Goal: Task Accomplishment & Management: Complete application form

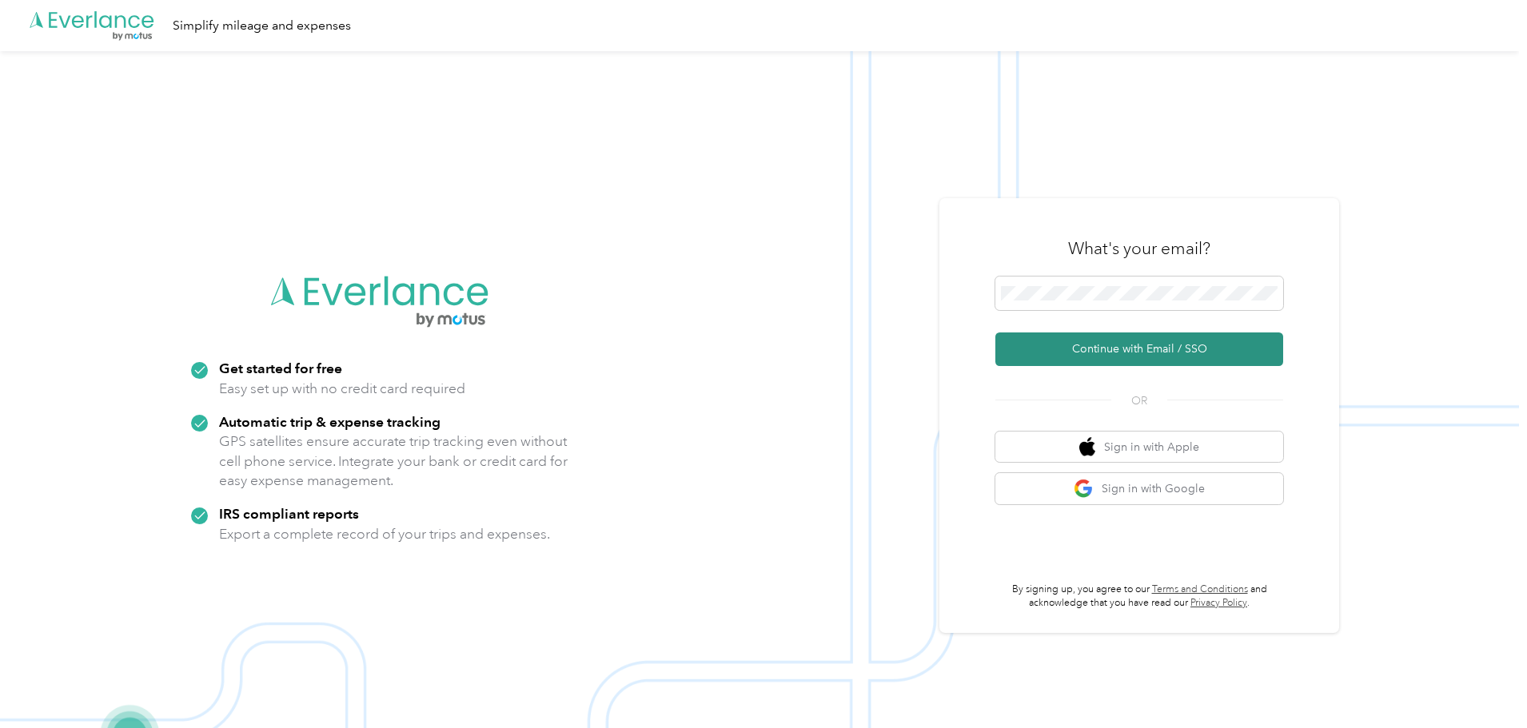
click at [1107, 345] on button "Continue with Email / SSO" at bounding box center [1139, 350] width 288 height 34
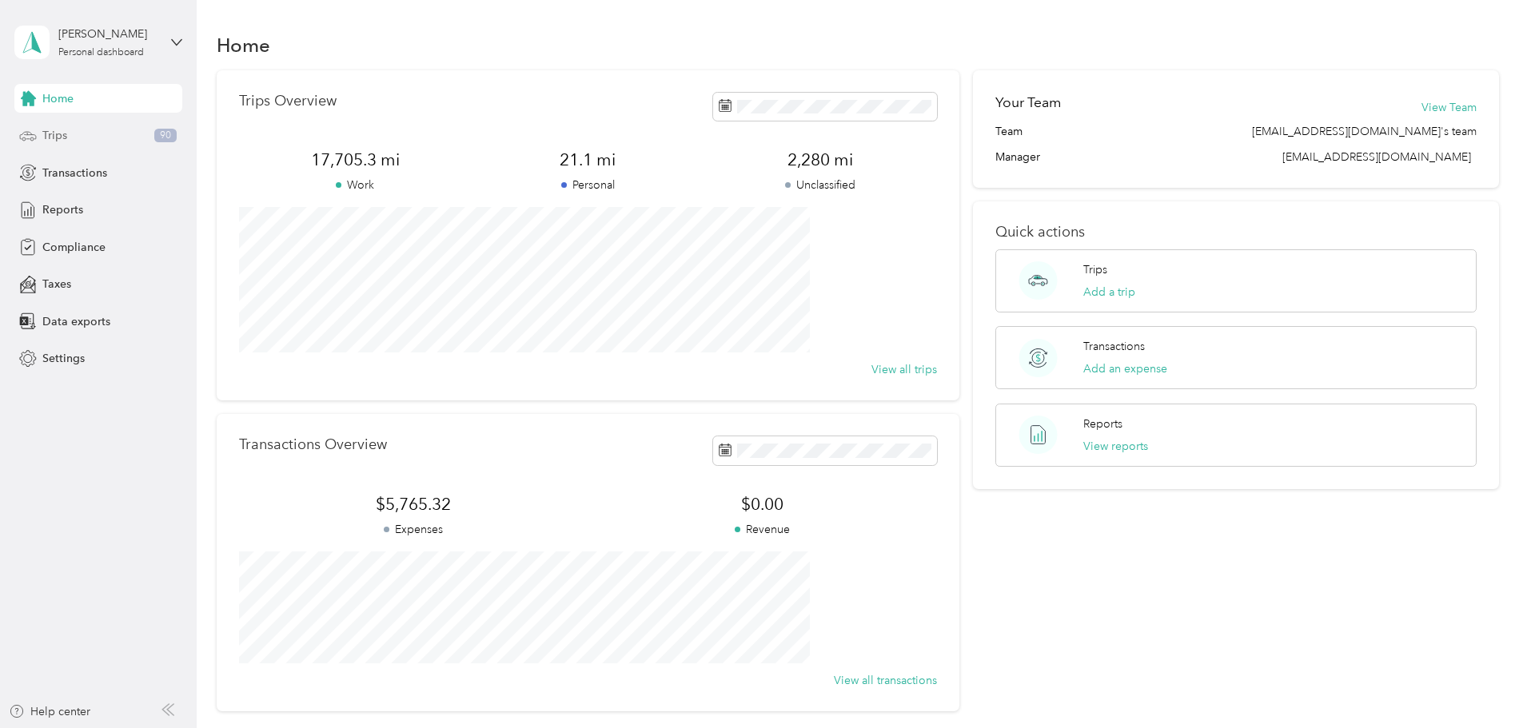
click at [90, 137] on div "Trips 90" at bounding box center [98, 136] width 168 height 29
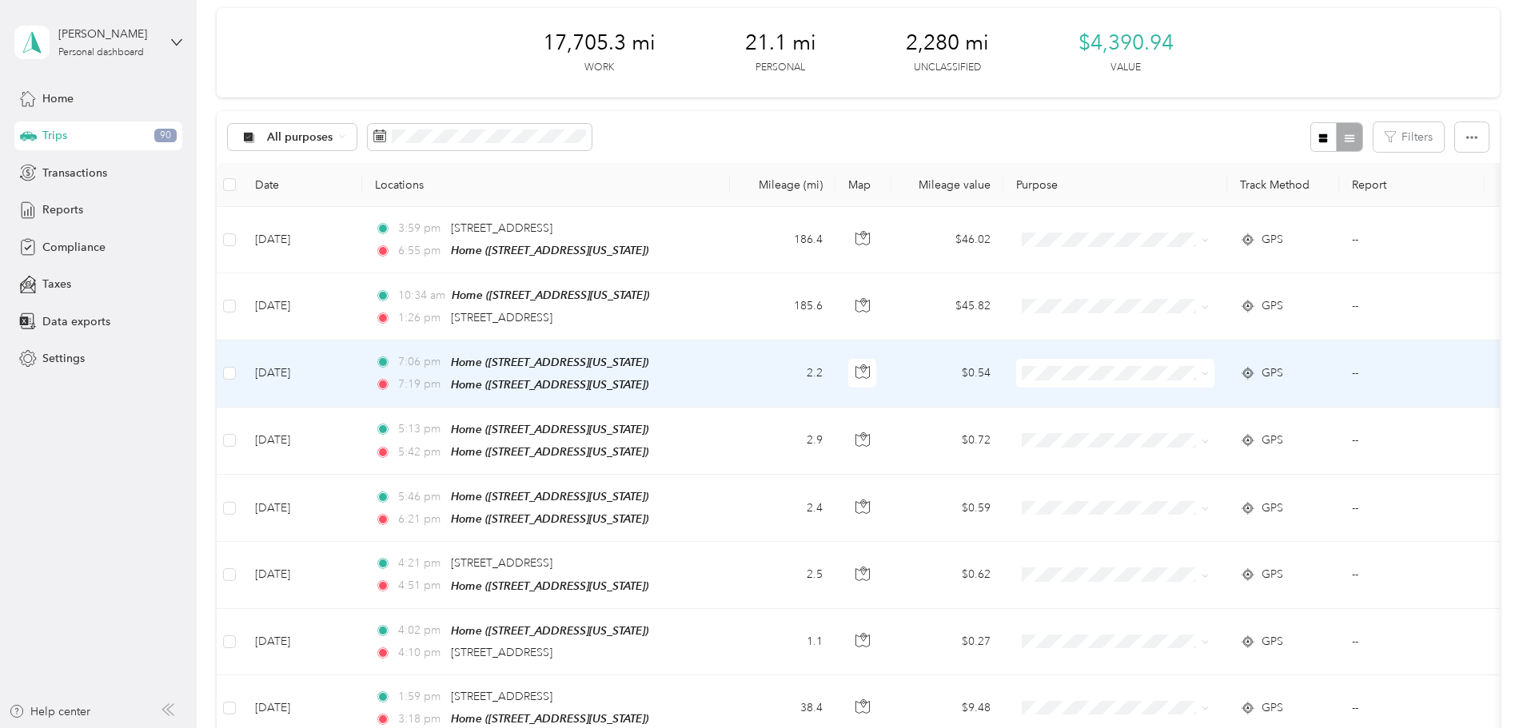
scroll to position [80, 0]
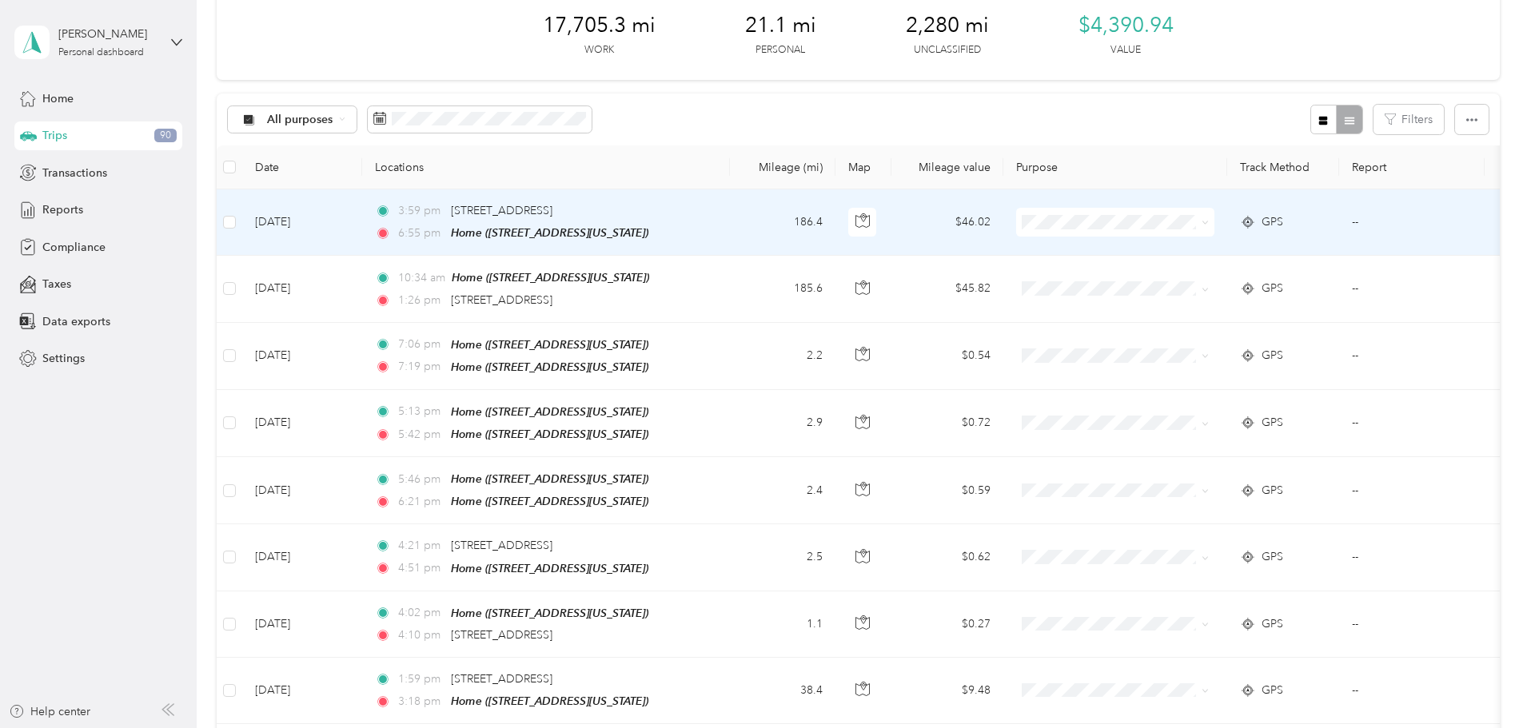
click at [1209, 219] on icon at bounding box center [1205, 222] width 7 height 7
click at [1270, 250] on span "RF Technologies" at bounding box center [1236, 252] width 148 height 17
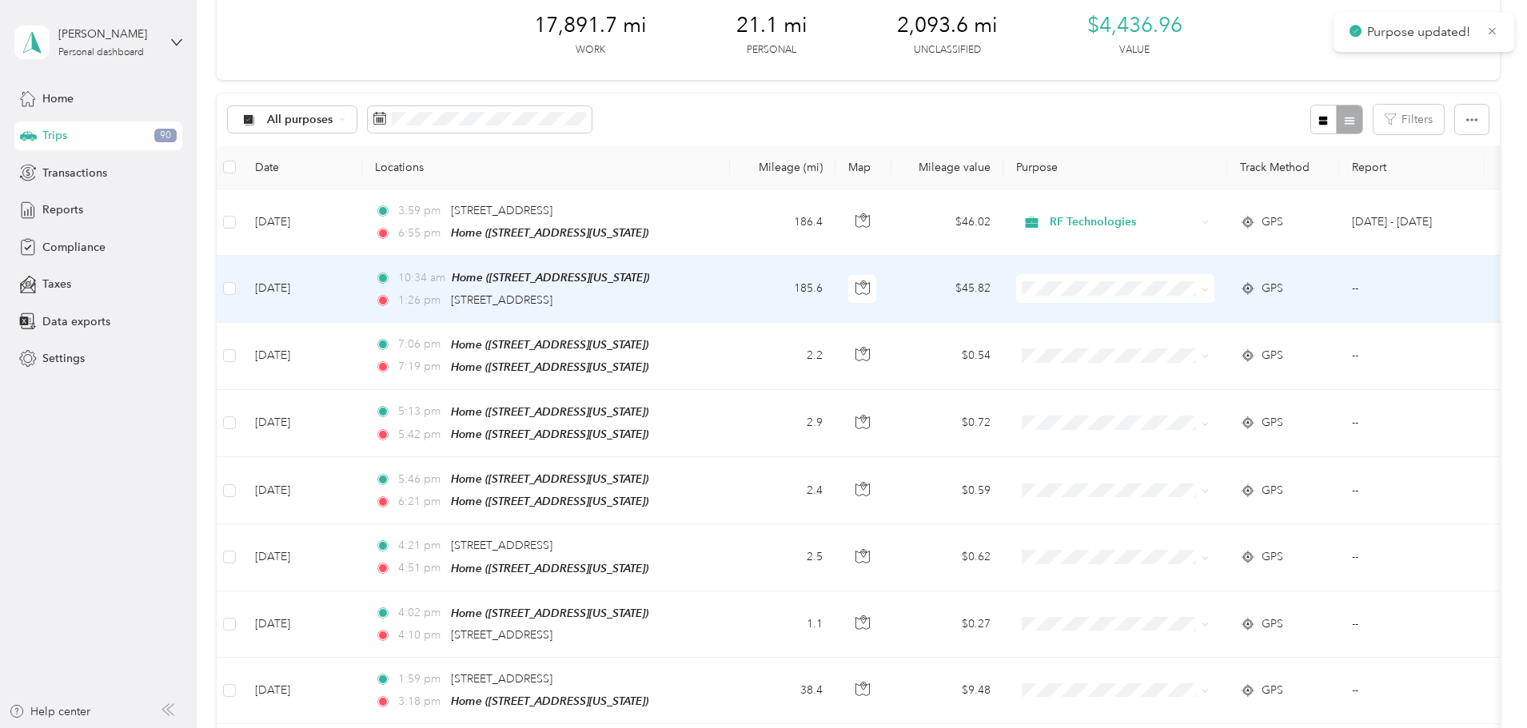
click at [1209, 289] on span at bounding box center [1202, 289] width 13 height 18
click at [1209, 286] on span at bounding box center [1202, 289] width 13 height 18
click at [1194, 325] on ol "RF Technologies Personal" at bounding box center [1221, 327] width 198 height 56
click at [1192, 318] on span "RF Technologies" at bounding box center [1236, 317] width 148 height 17
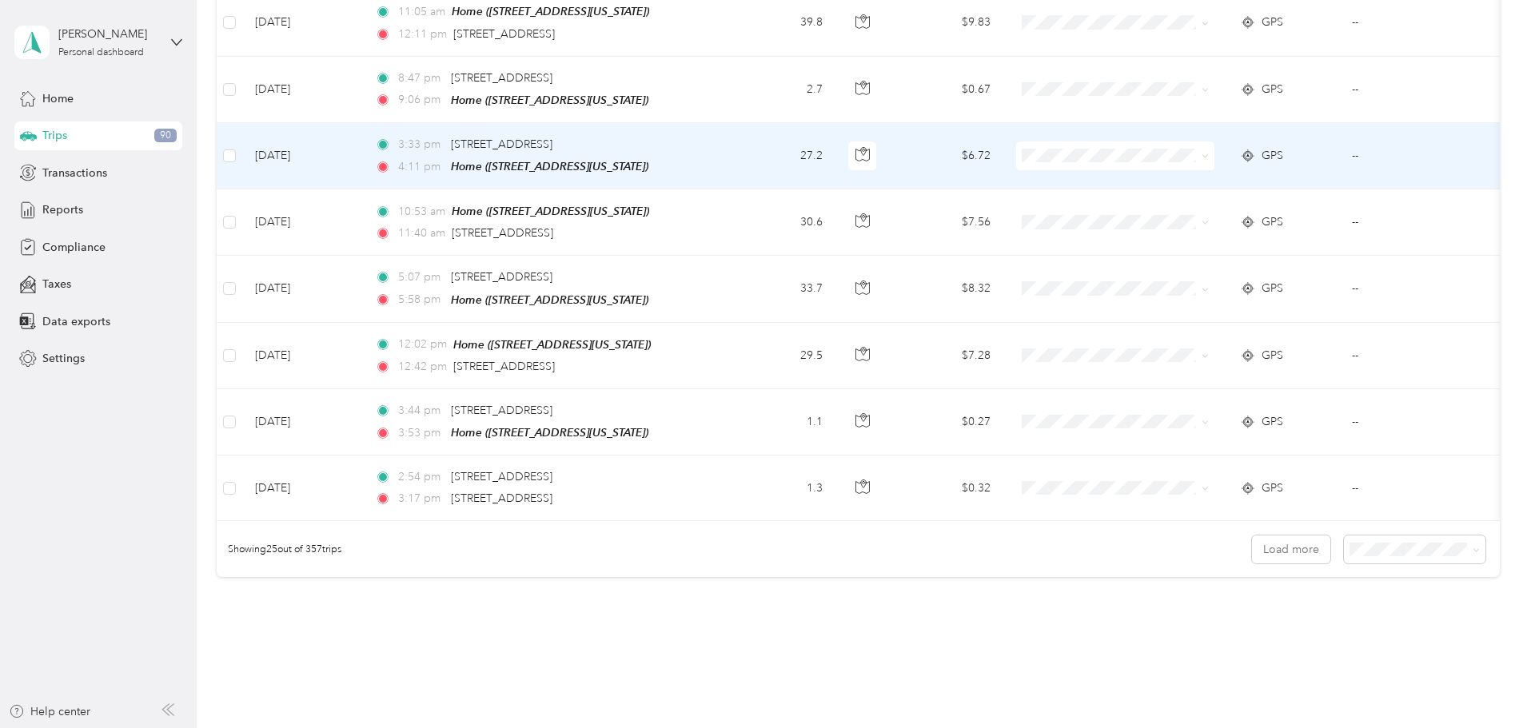
scroll to position [1474, 0]
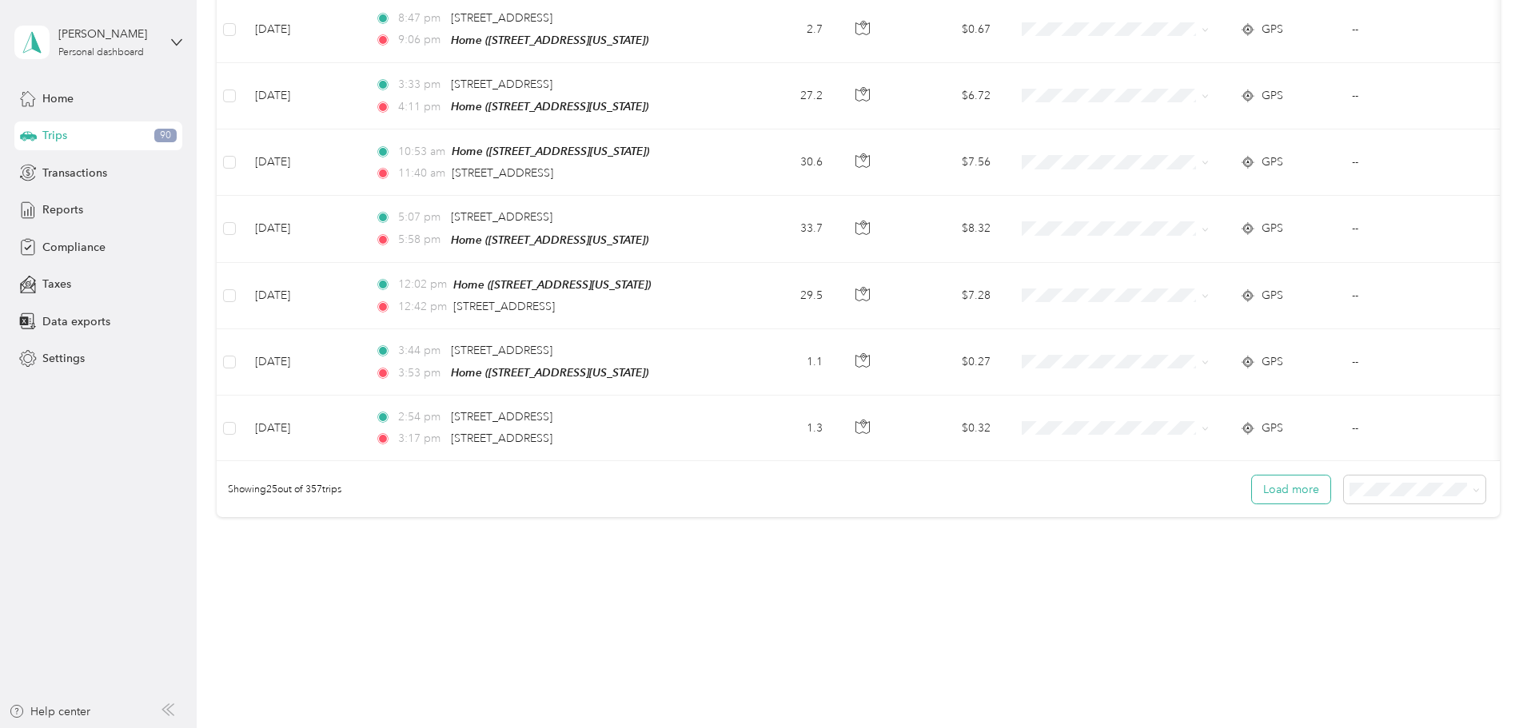
click at [1252, 487] on button "Load more" at bounding box center [1291, 490] width 78 height 28
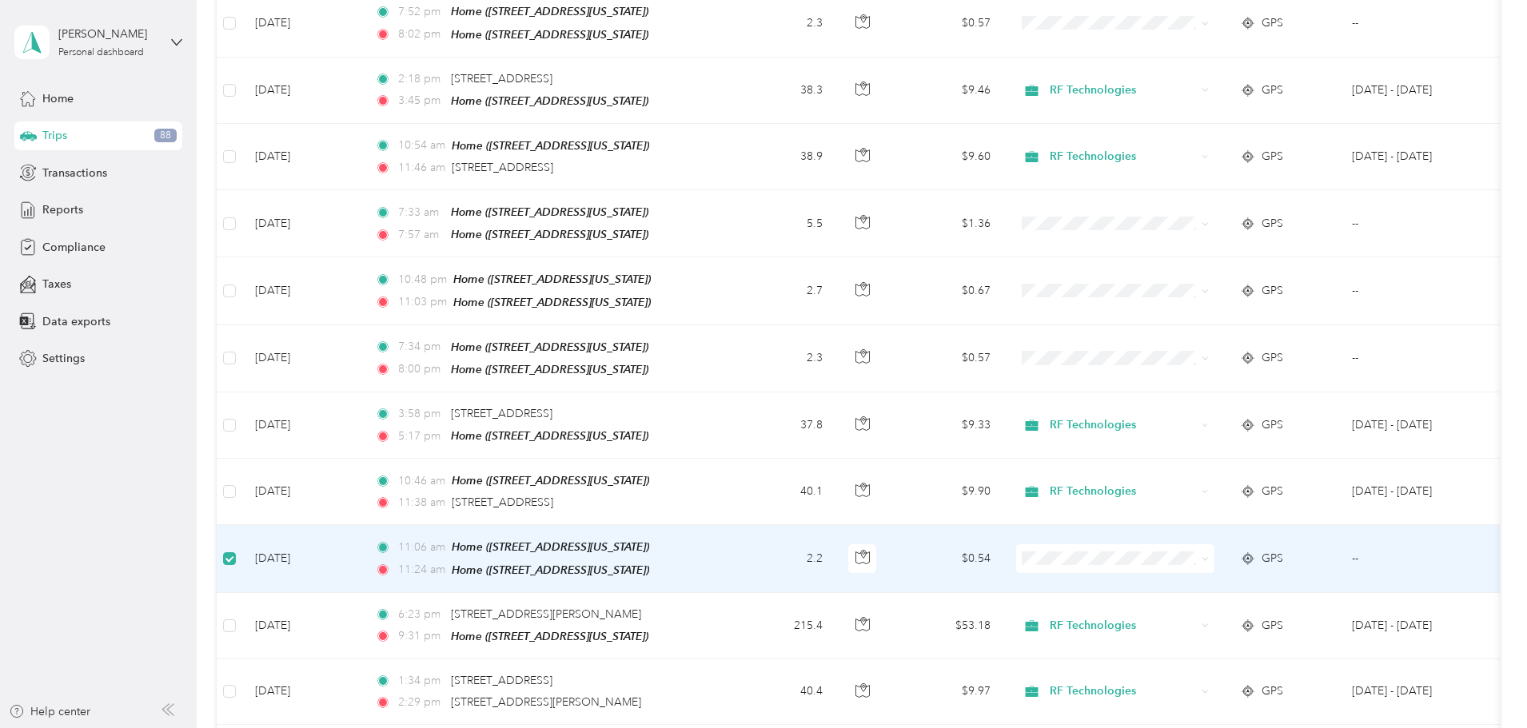
scroll to position [2397, 0]
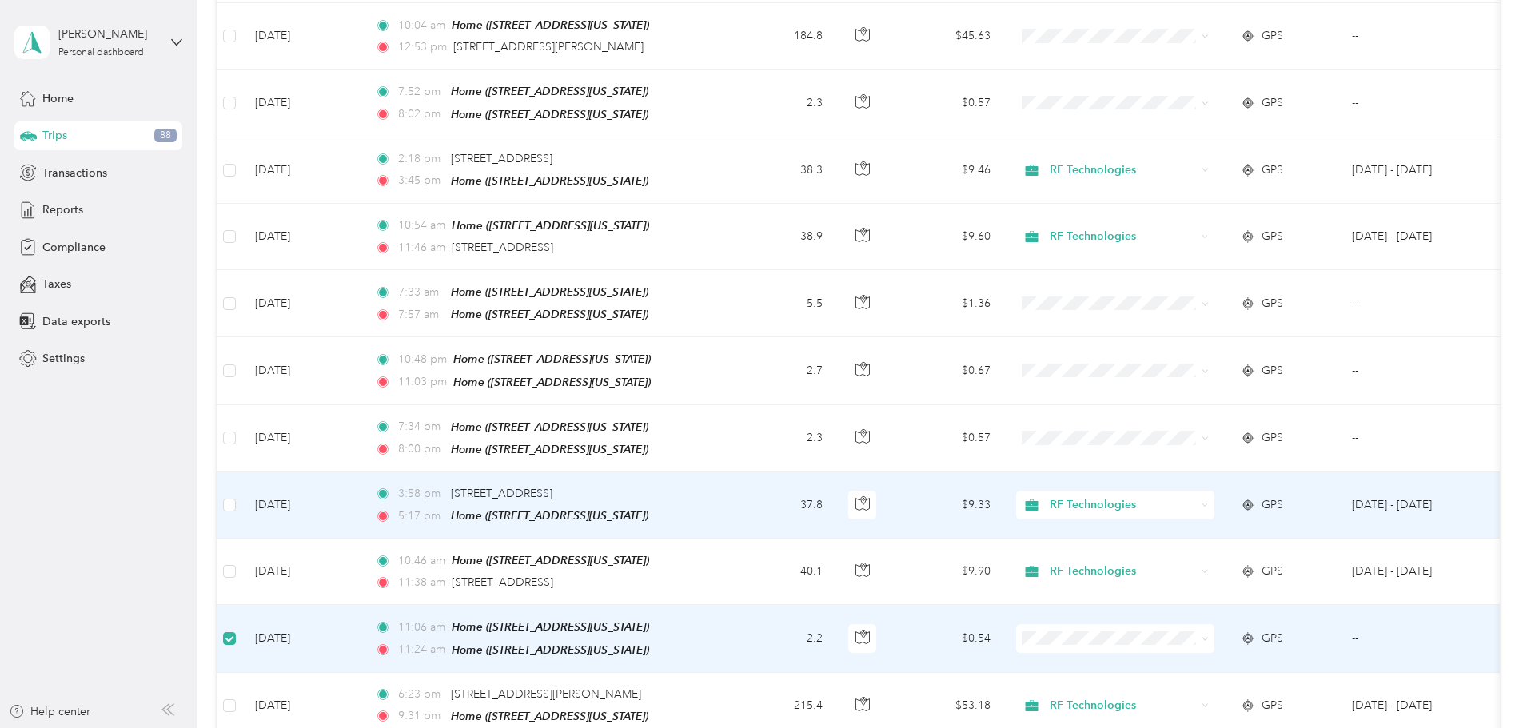
click at [835, 485] on td "37.8" at bounding box center [783, 505] width 106 height 66
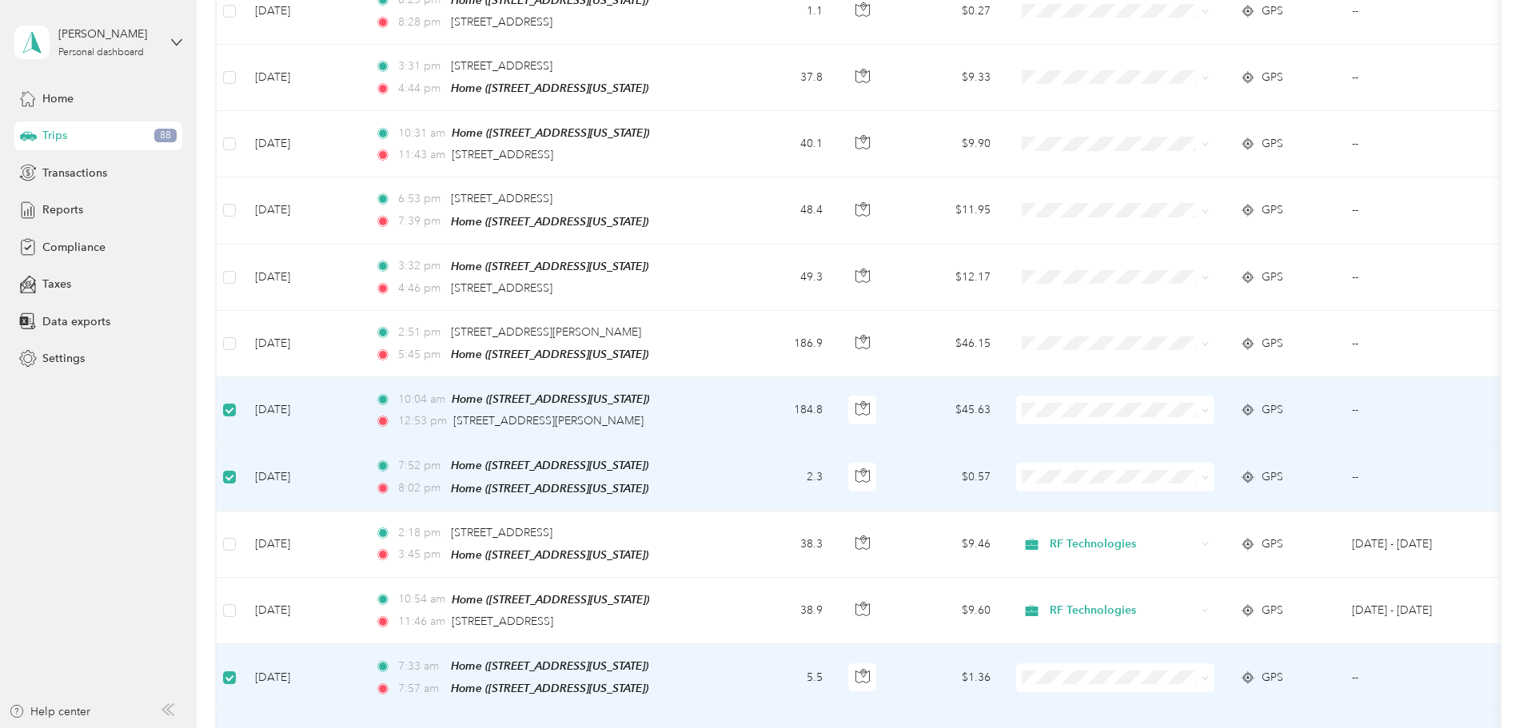
scroll to position [1997, 0]
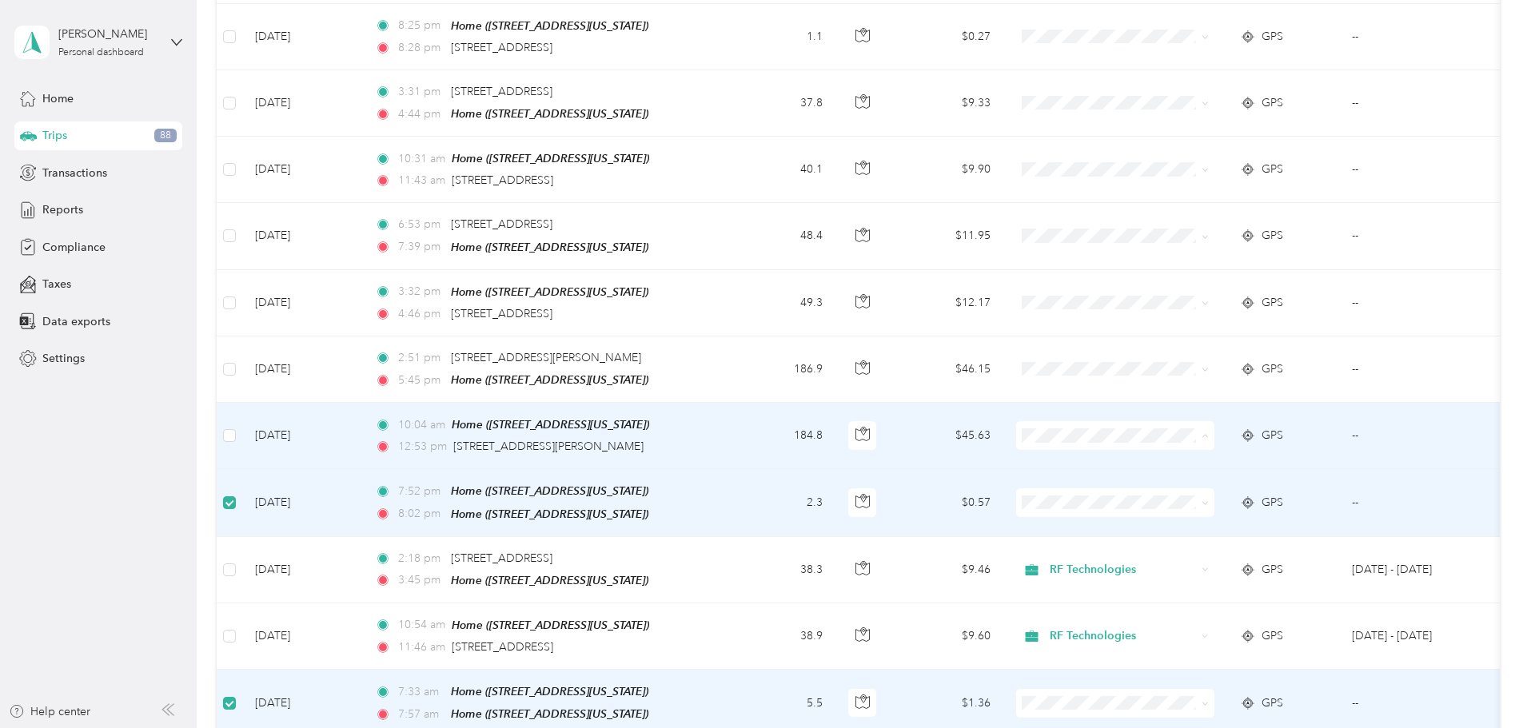
click at [1249, 443] on li "RF Technologies" at bounding box center [1221, 438] width 198 height 28
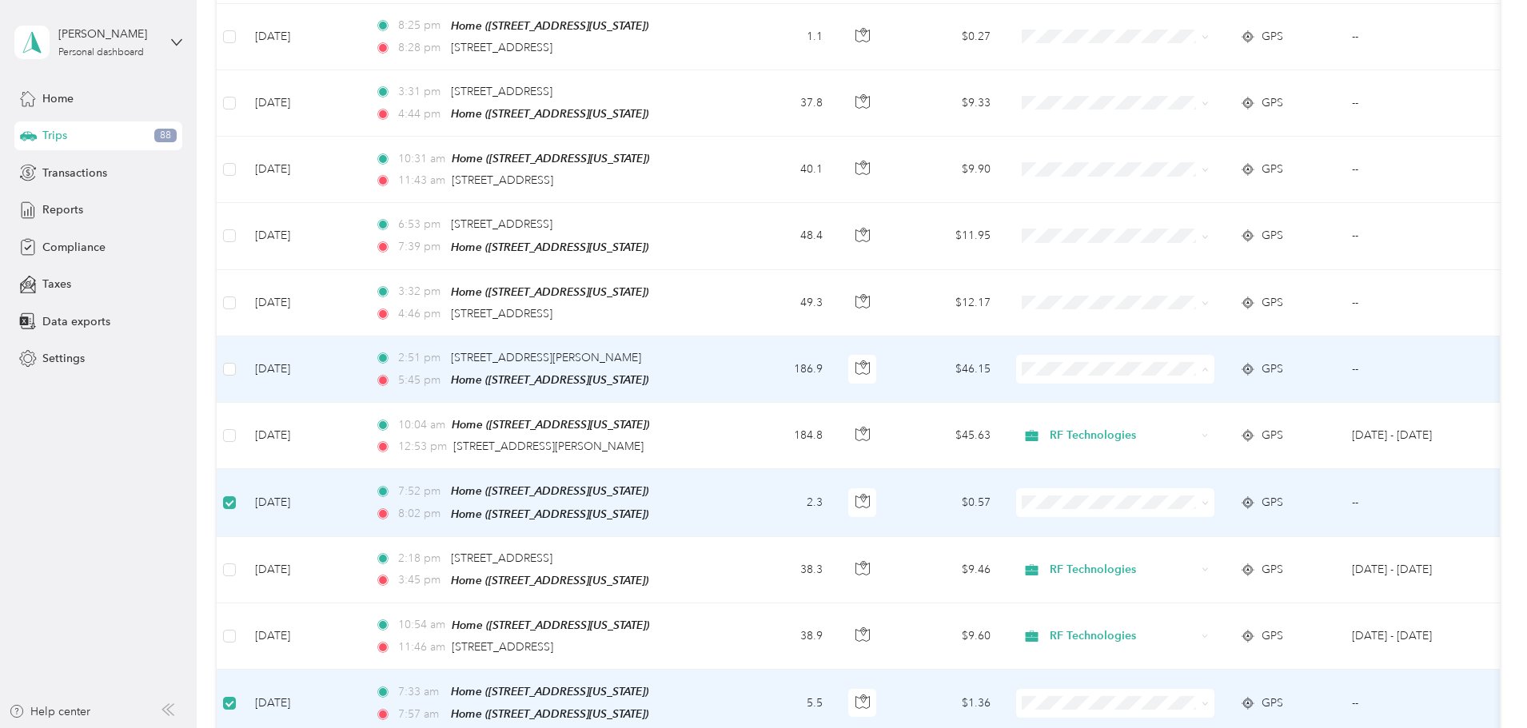
click at [1244, 373] on span "RF Technologies" at bounding box center [1236, 371] width 148 height 17
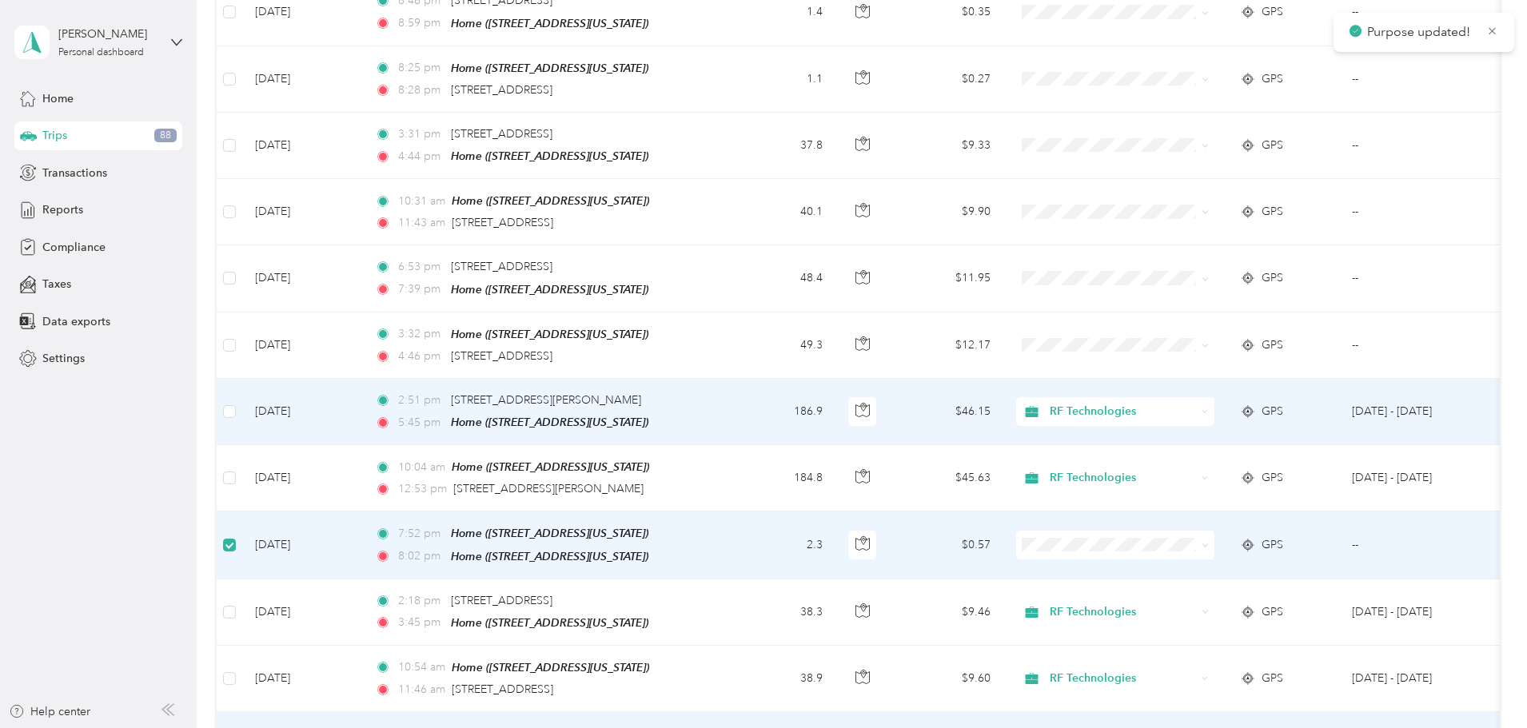
scroll to position [1917, 0]
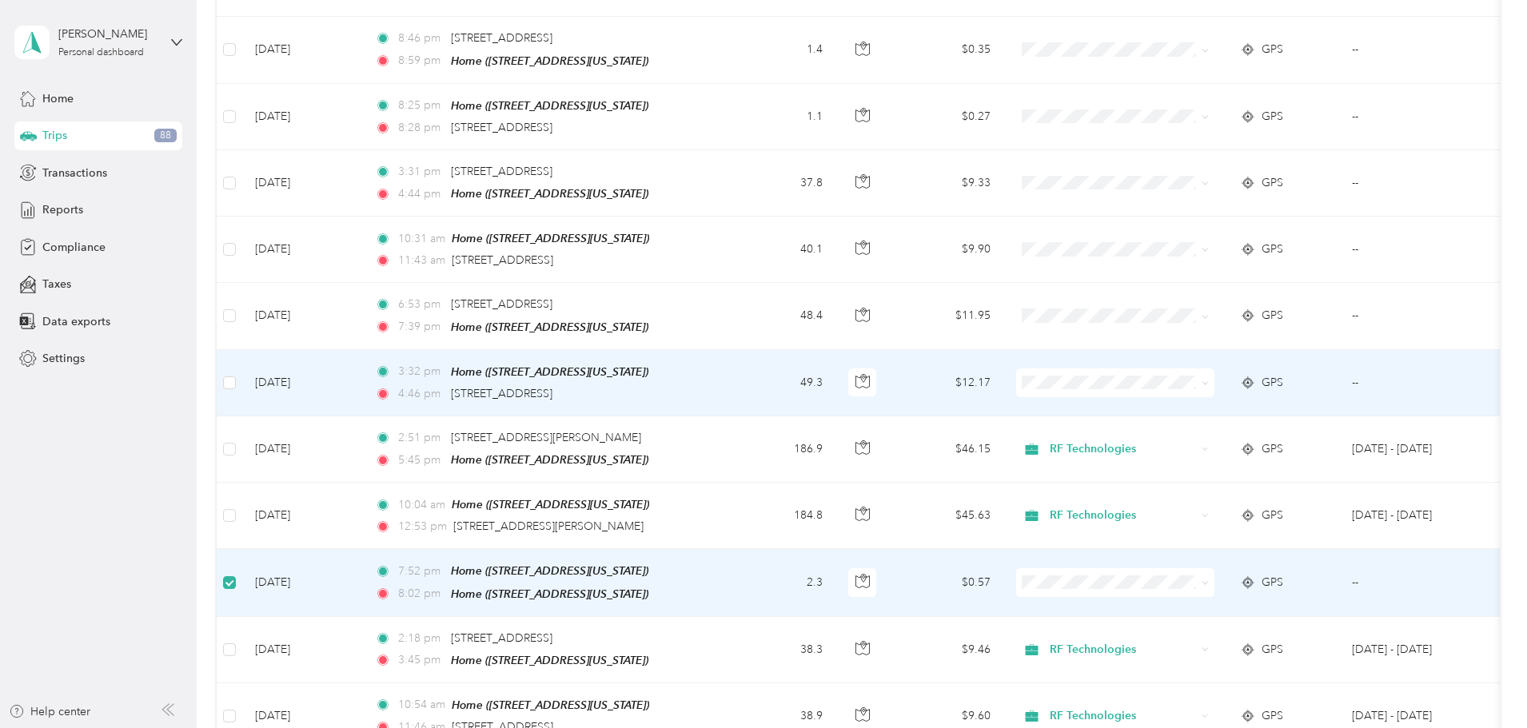
click at [242, 361] on td at bounding box center [230, 383] width 26 height 66
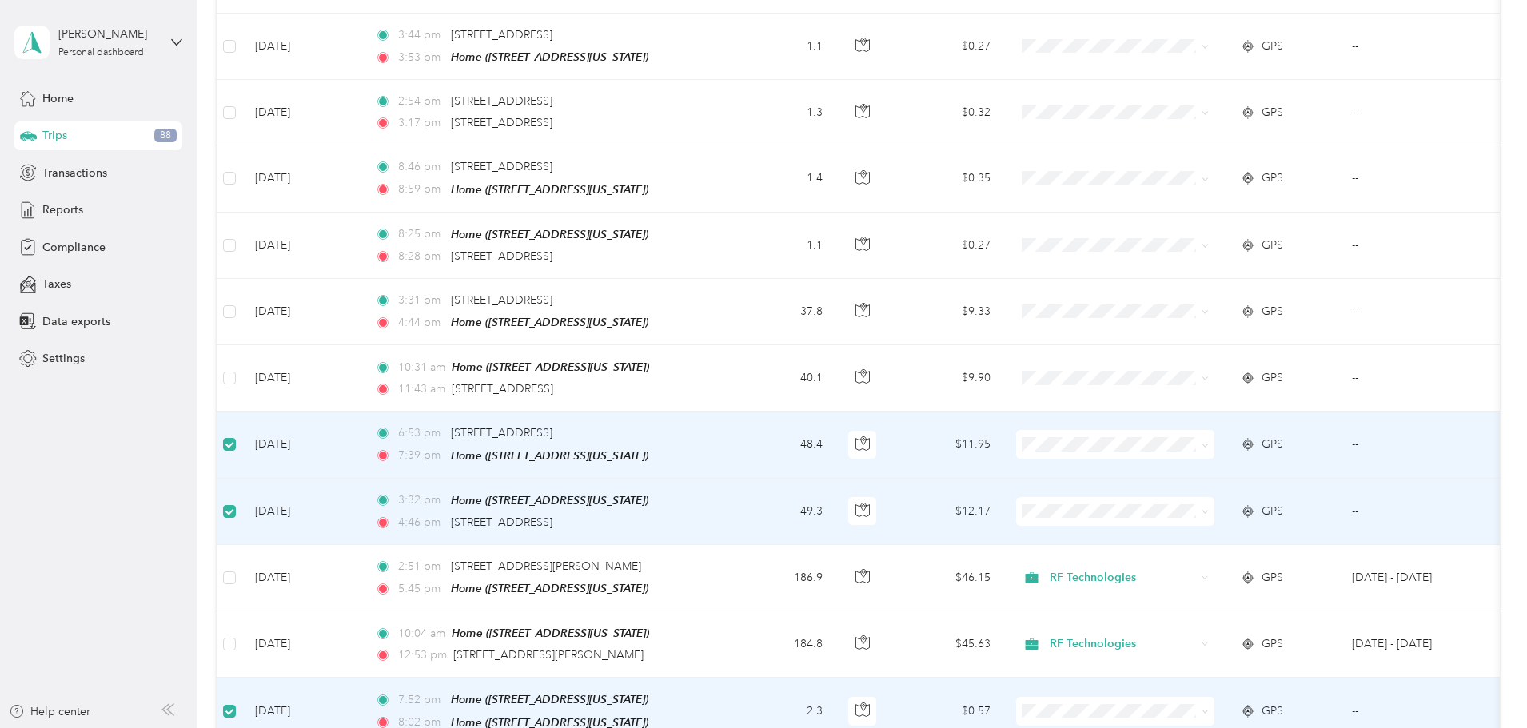
scroll to position [1757, 0]
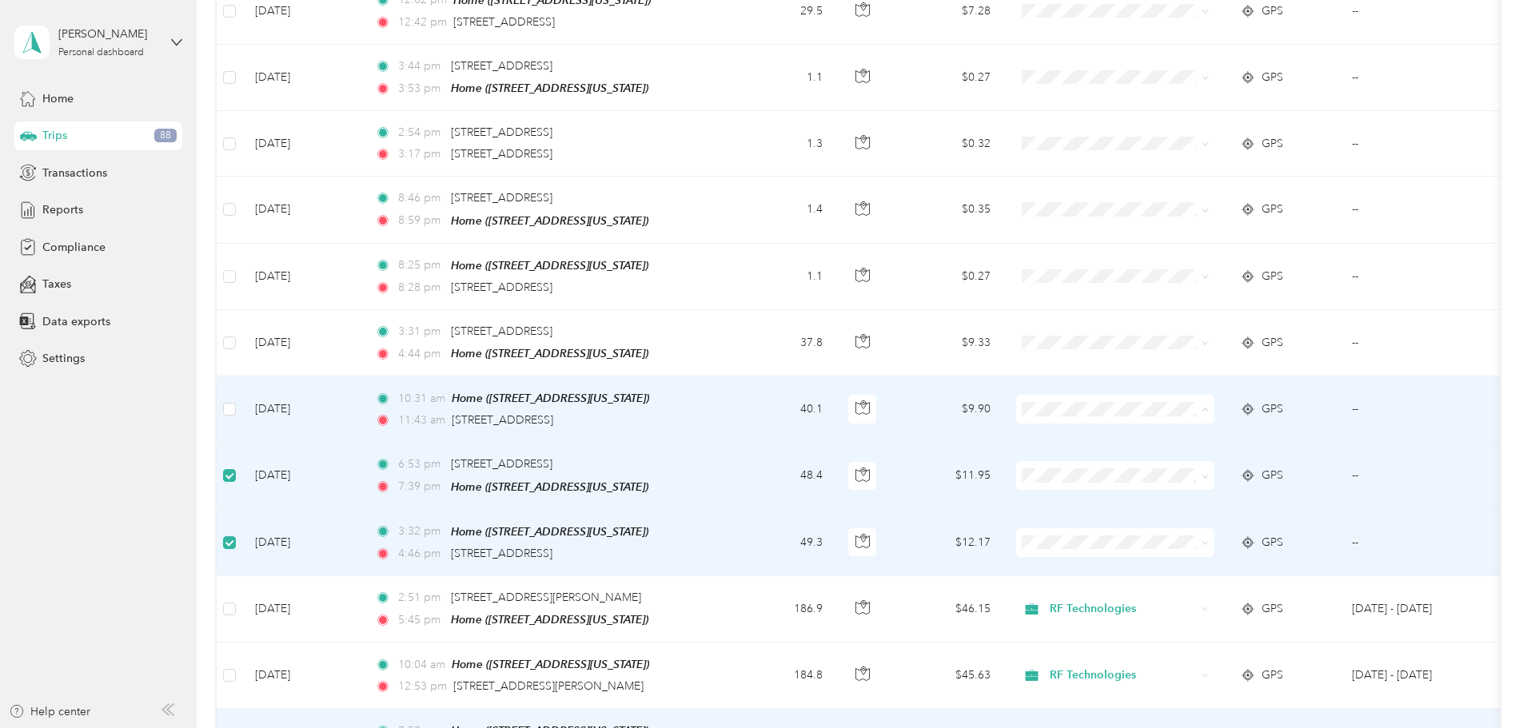
click at [1178, 418] on li "RF Technologies" at bounding box center [1221, 415] width 198 height 28
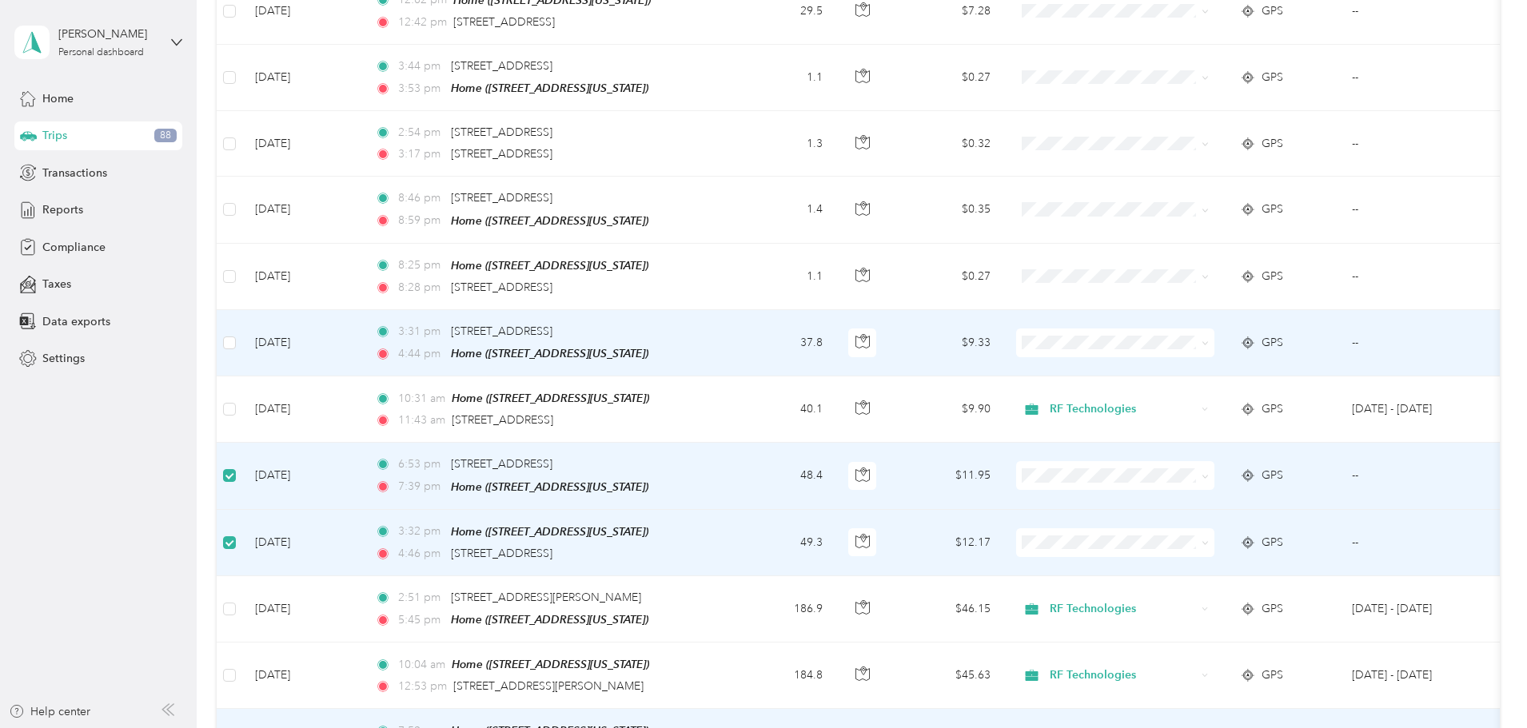
click at [1194, 350] on li "RF Technologies" at bounding box center [1221, 346] width 198 height 28
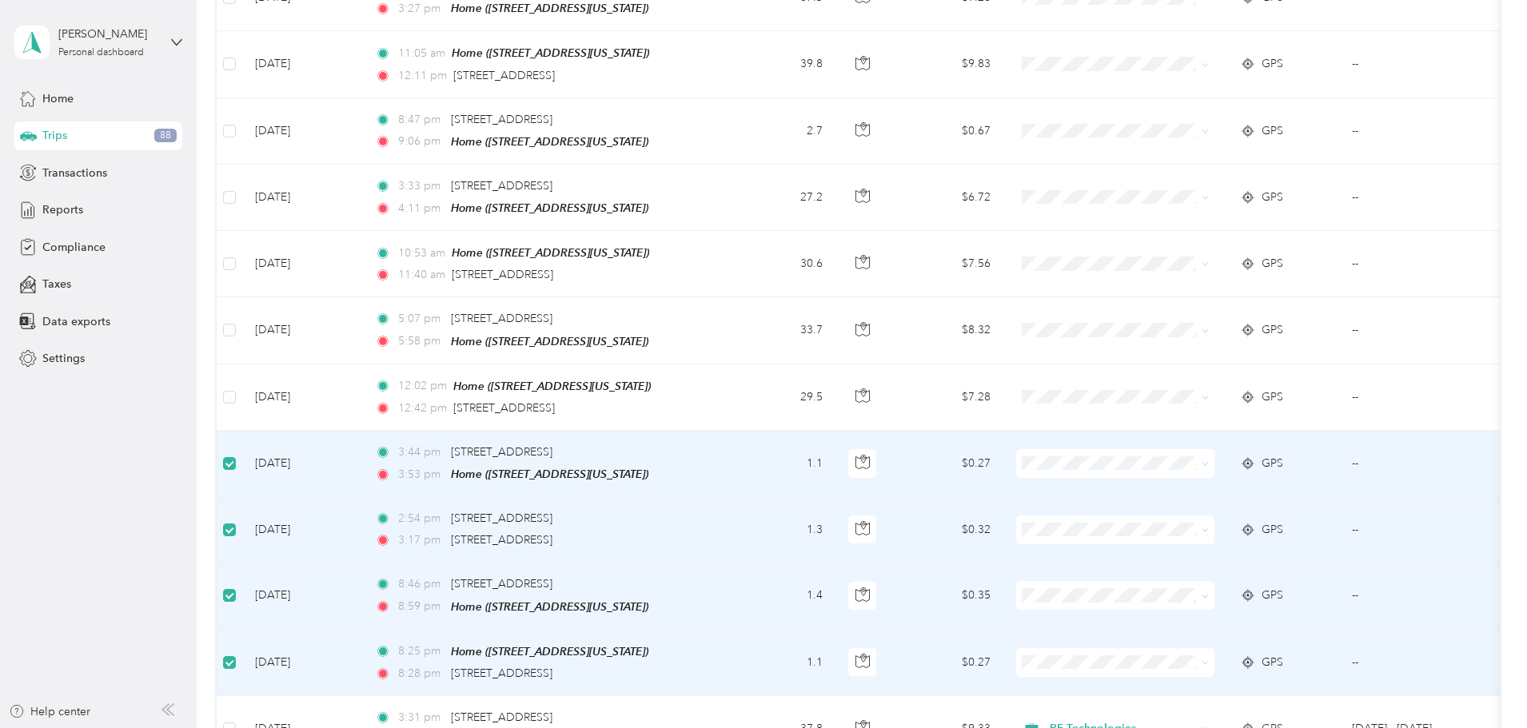
scroll to position [1357, 0]
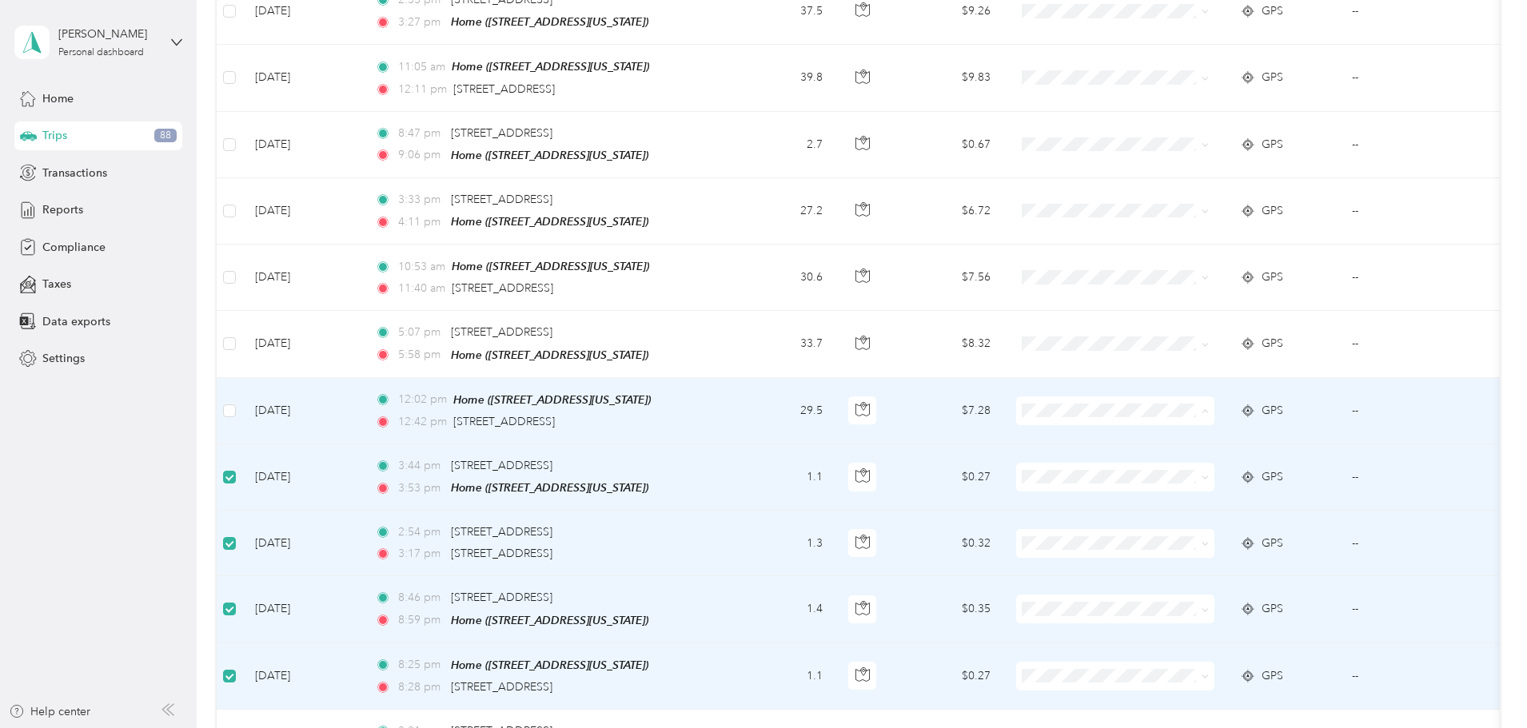
click at [1181, 420] on span "RF Technologies" at bounding box center [1236, 419] width 148 height 17
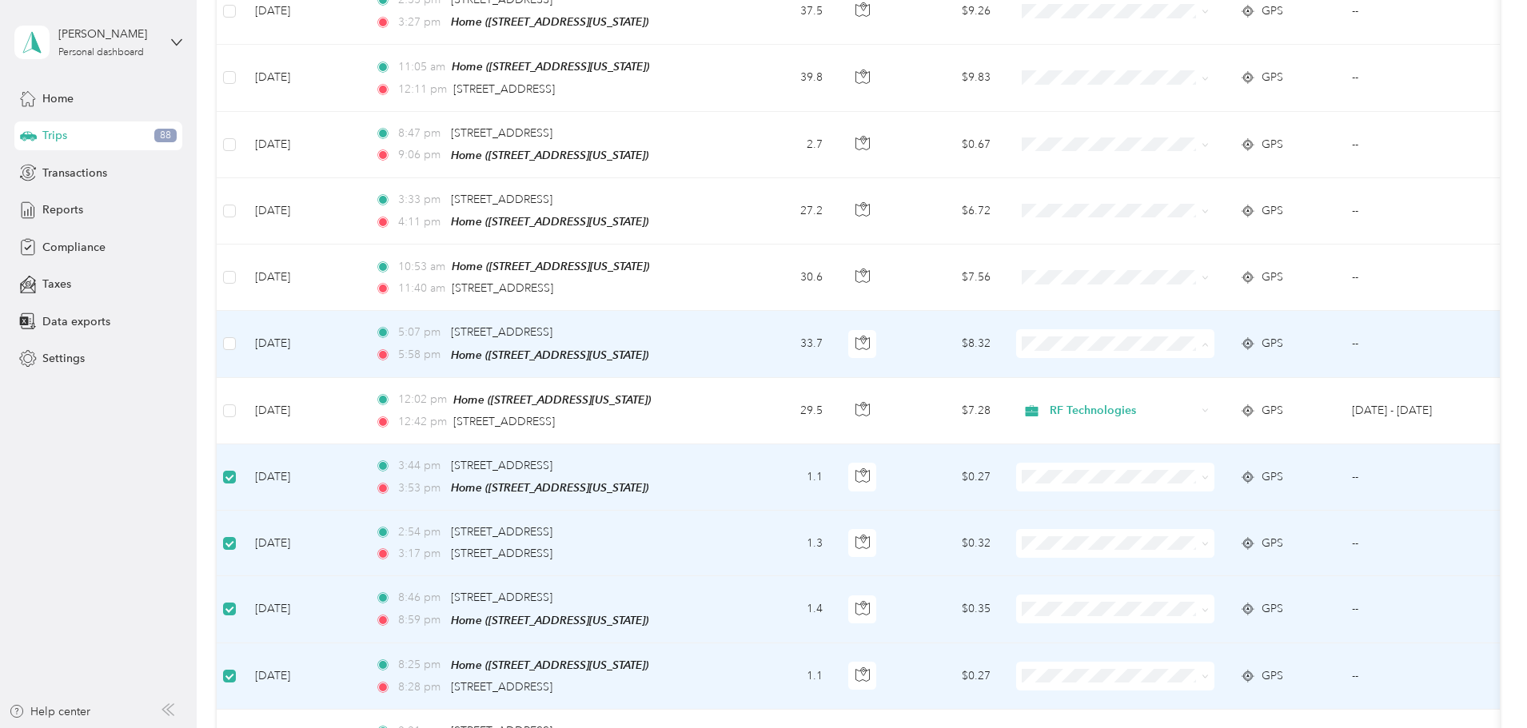
click at [1188, 349] on span "RF Technologies" at bounding box center [1236, 353] width 148 height 17
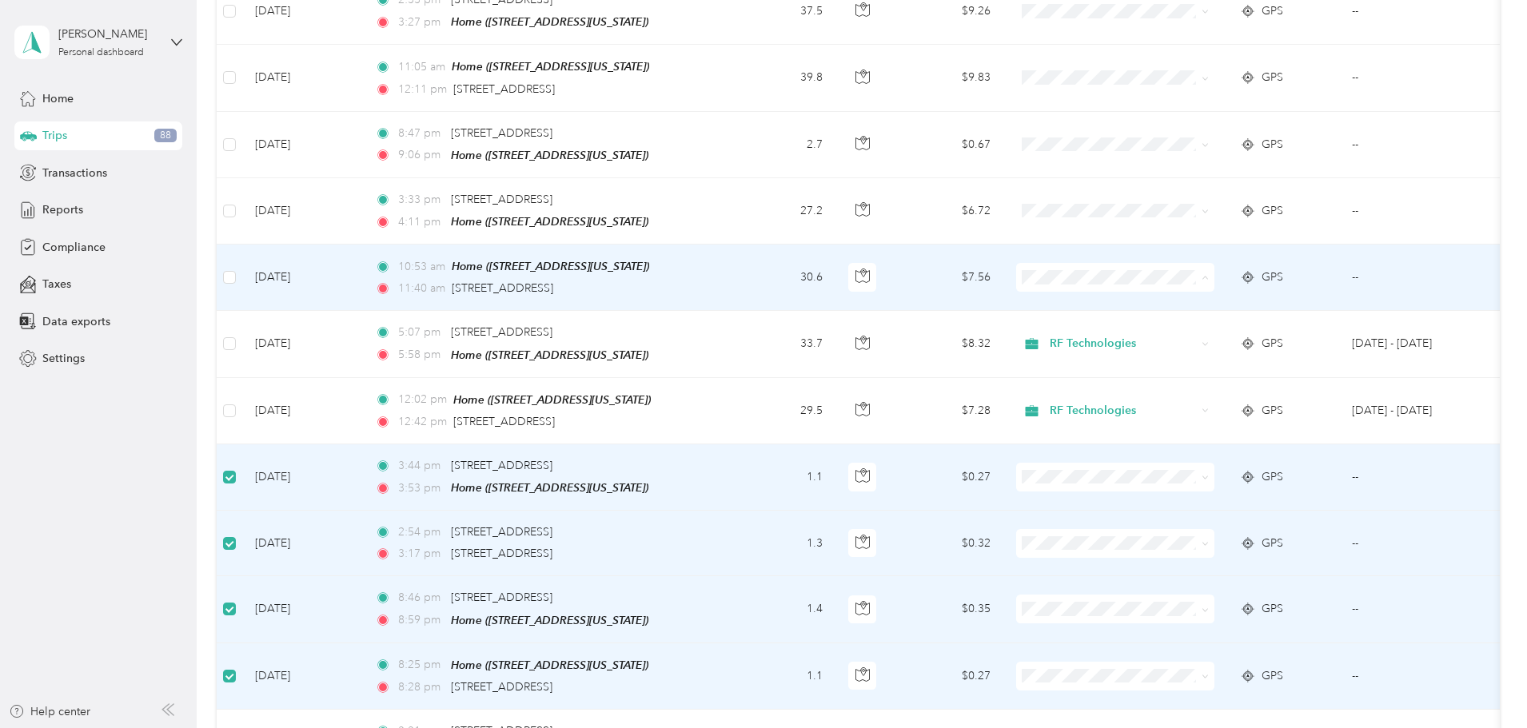
click at [1168, 288] on span "RF Technologies" at bounding box center [1236, 288] width 148 height 17
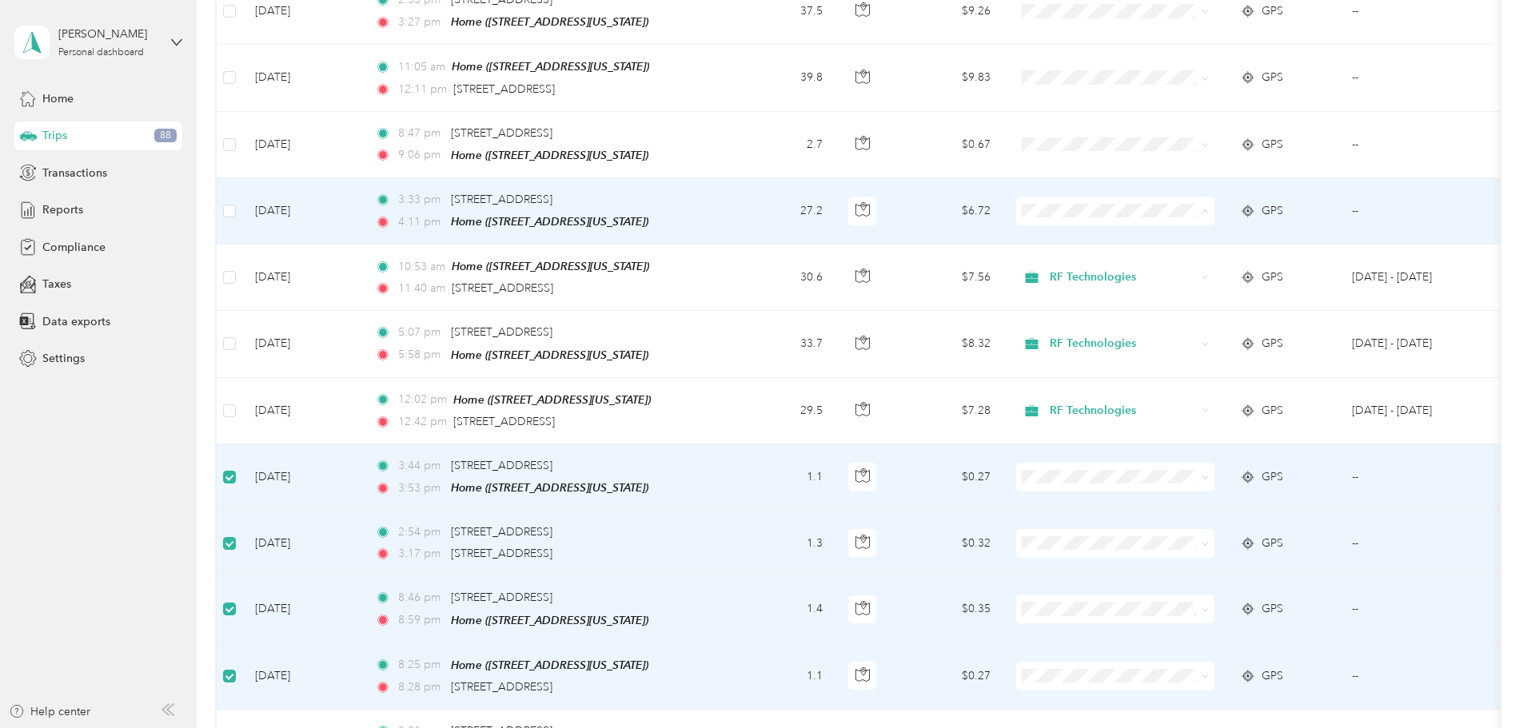
click at [1167, 225] on li "RF Technologies" at bounding box center [1221, 222] width 198 height 28
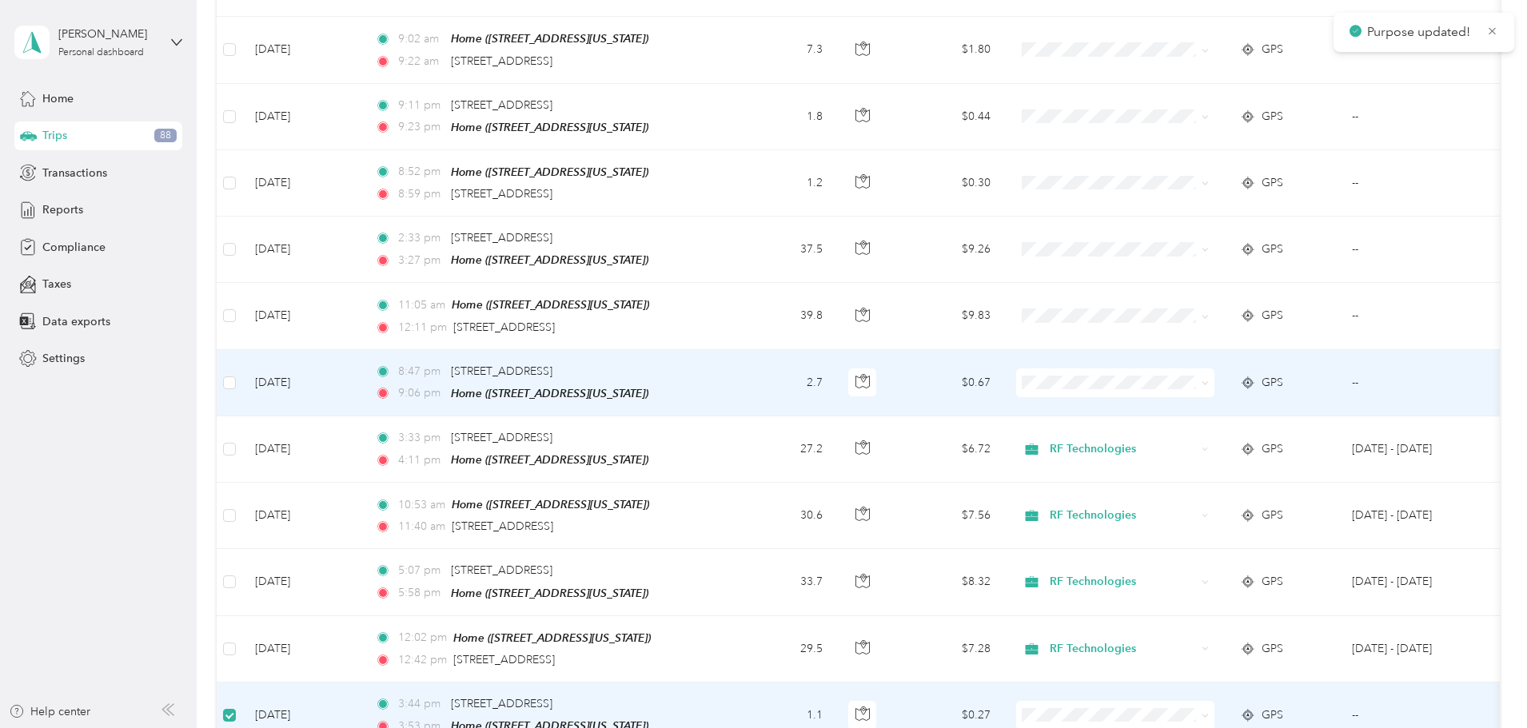
scroll to position [1038, 0]
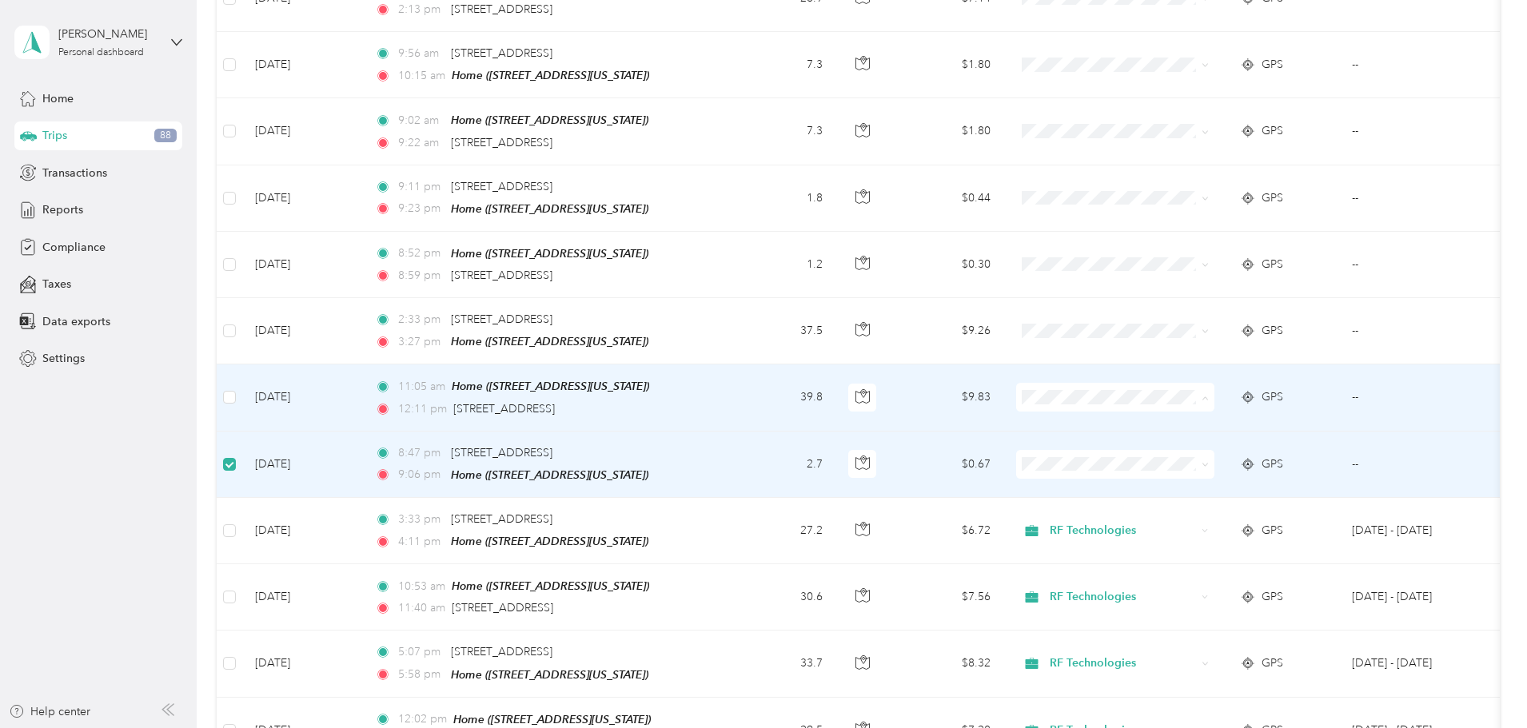
click at [1170, 412] on span "RF Technologies" at bounding box center [1236, 410] width 148 height 17
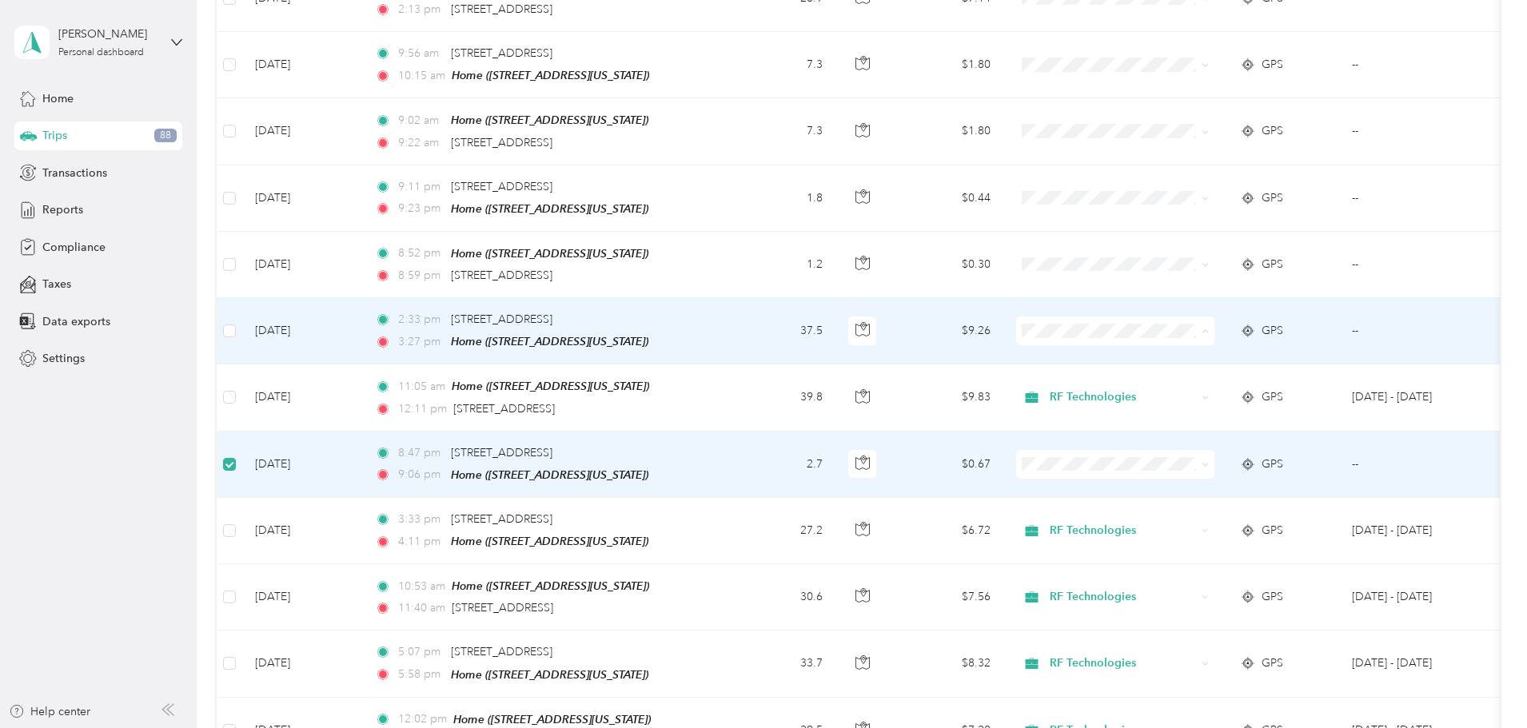
click at [1168, 341] on span "RF Technologies" at bounding box center [1236, 345] width 148 height 17
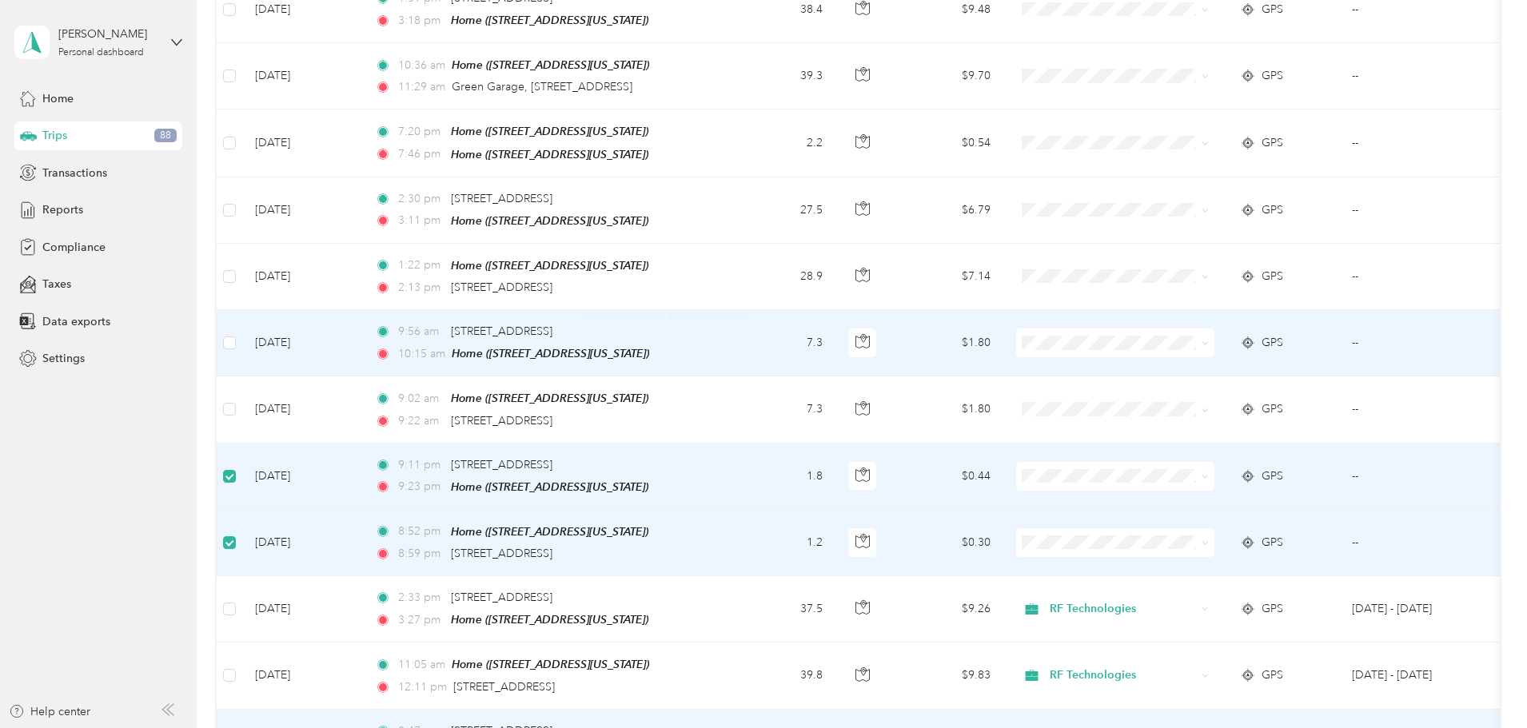
scroll to position [638, 0]
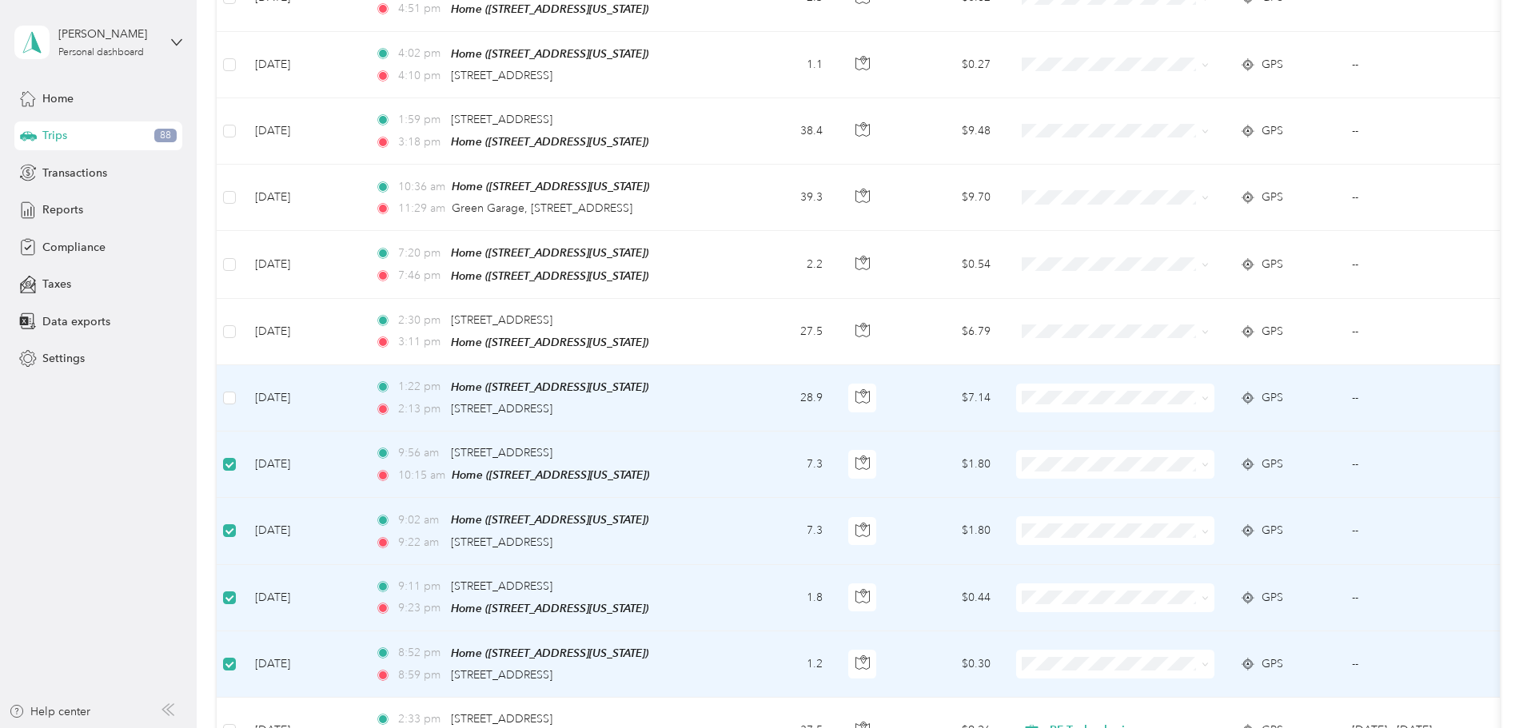
click at [1198, 420] on li "RF Technologies" at bounding box center [1221, 411] width 198 height 28
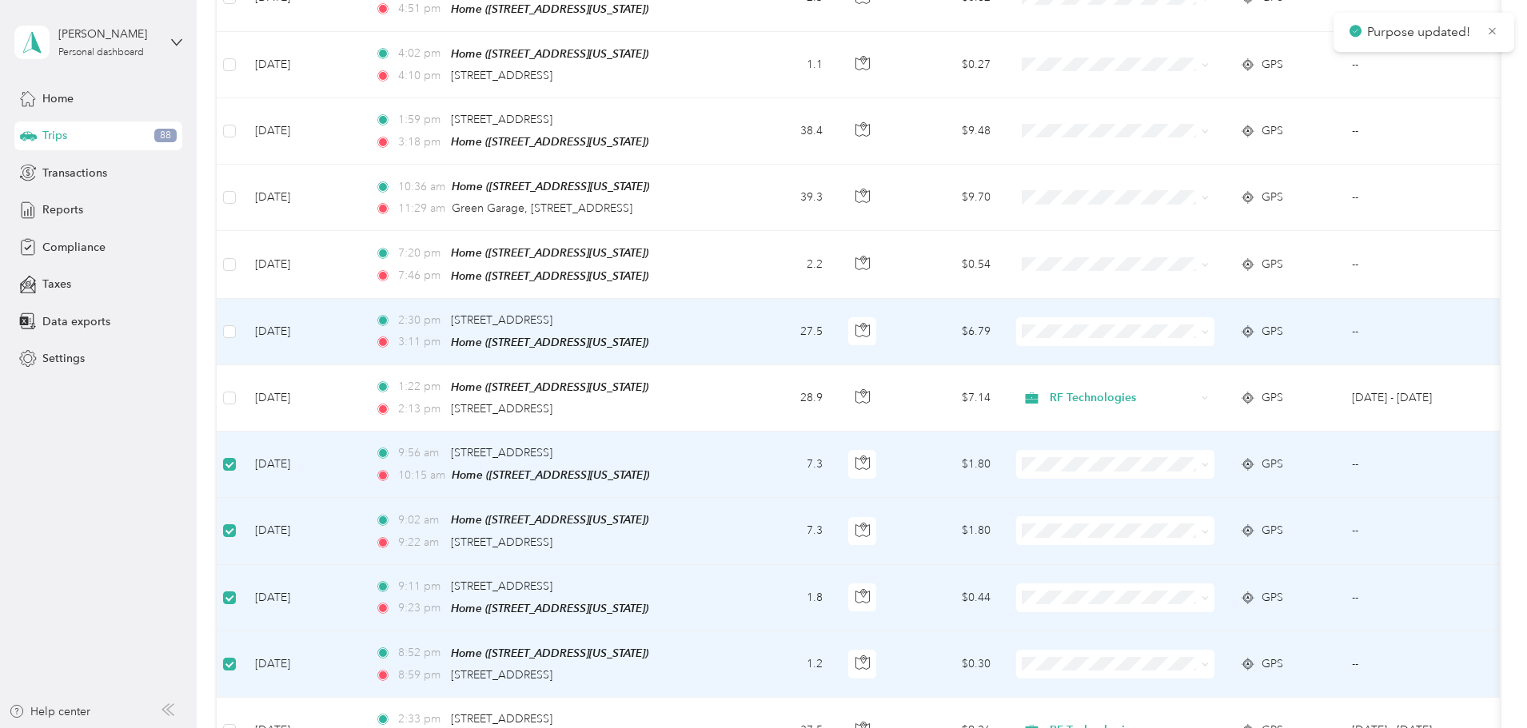
click at [1170, 351] on span "RF Technologies" at bounding box center [1236, 346] width 148 height 17
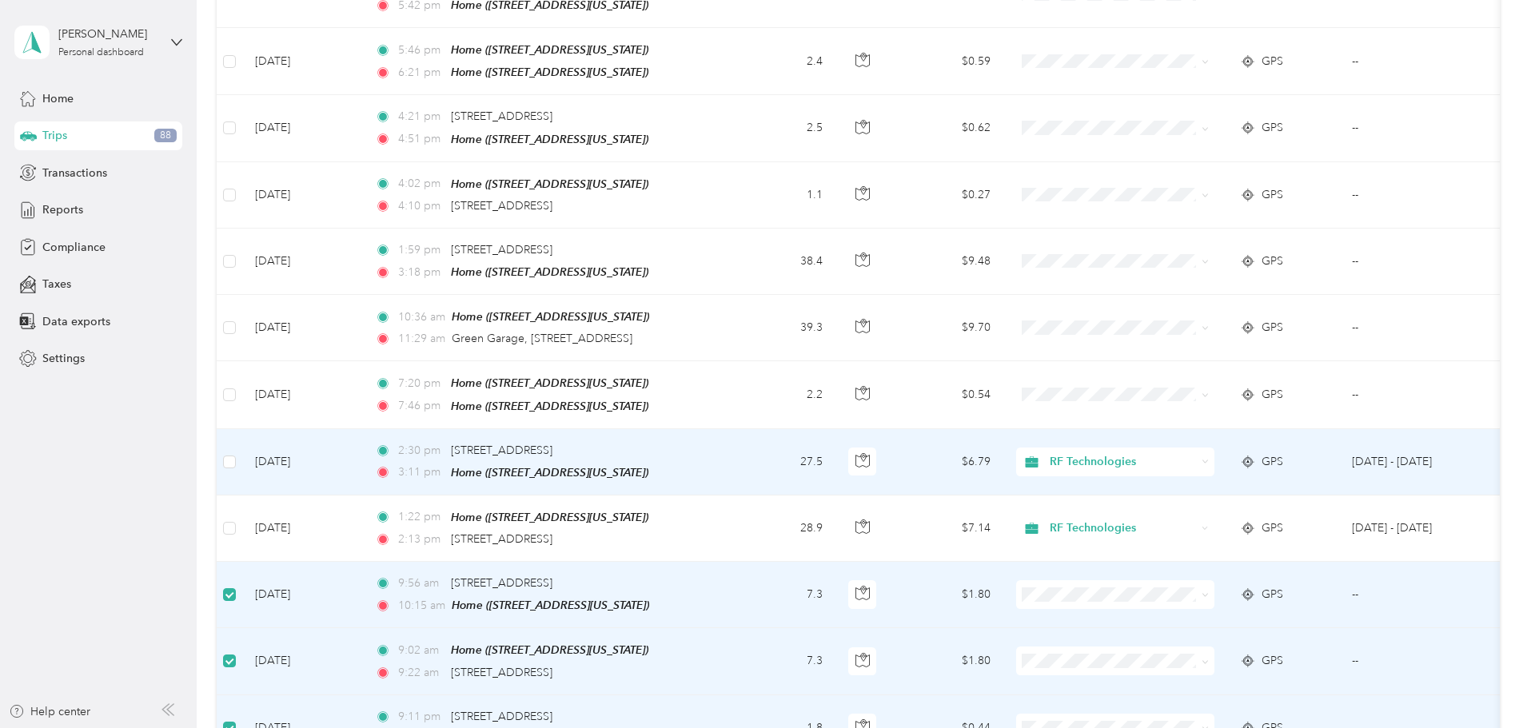
scroll to position [478, 0]
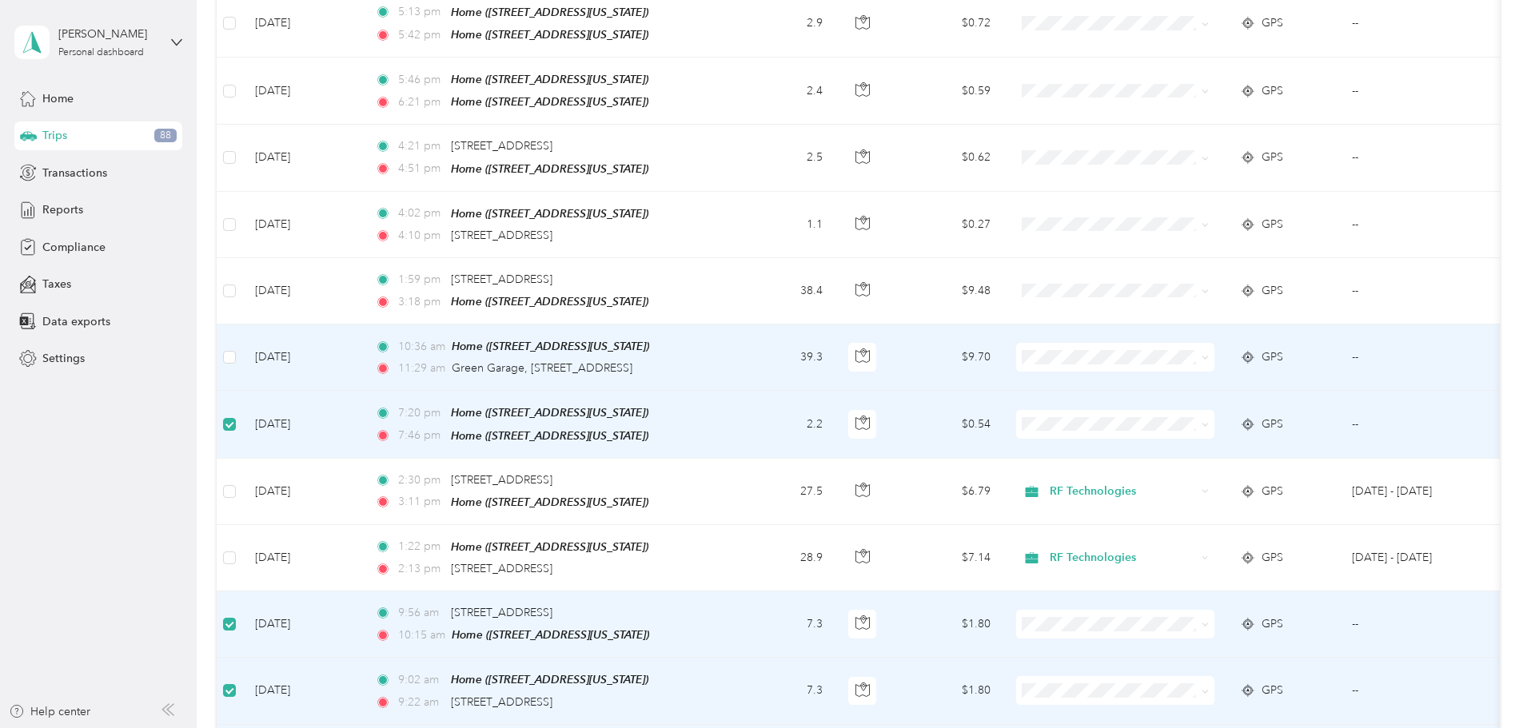
click at [1188, 381] on li "RF Technologies" at bounding box center [1221, 374] width 198 height 28
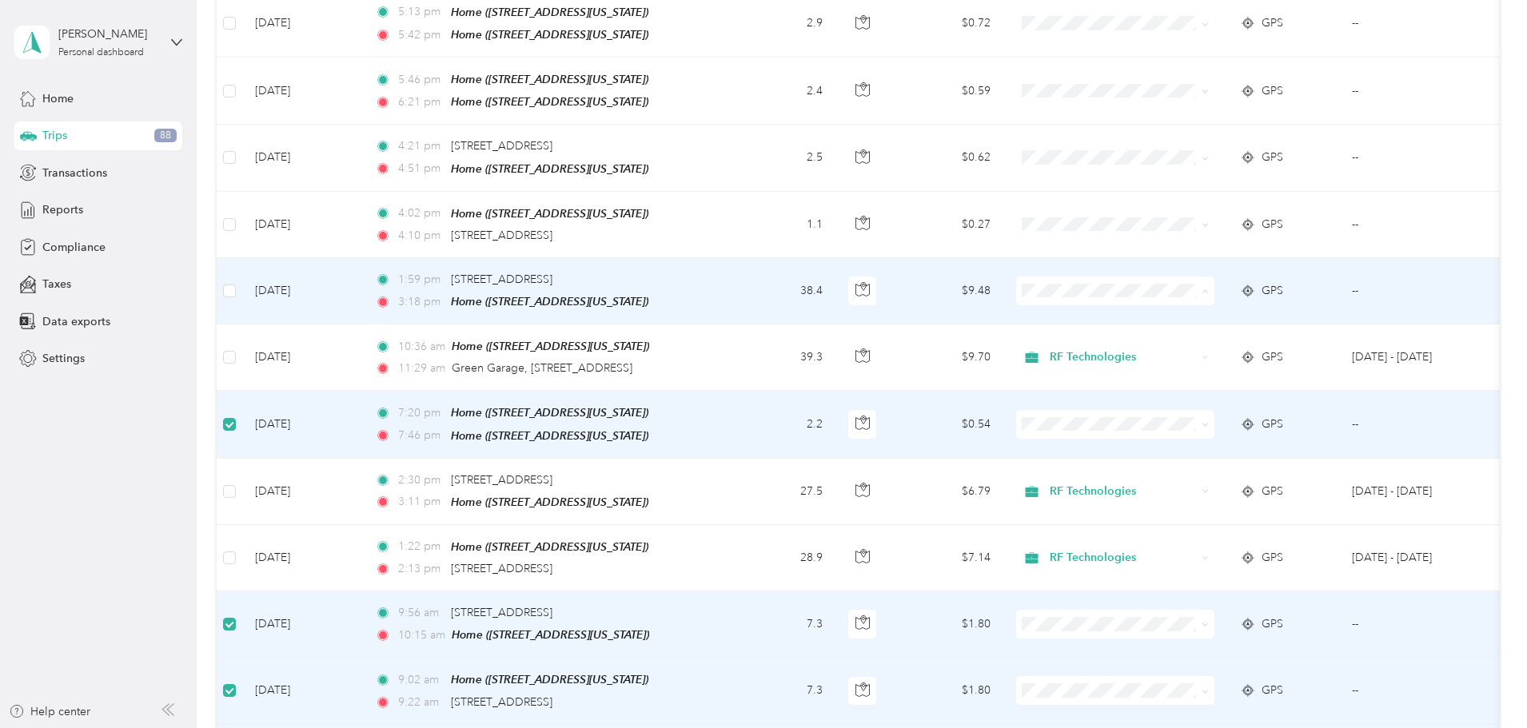
click at [1193, 311] on span "RF Technologies" at bounding box center [1236, 312] width 148 height 17
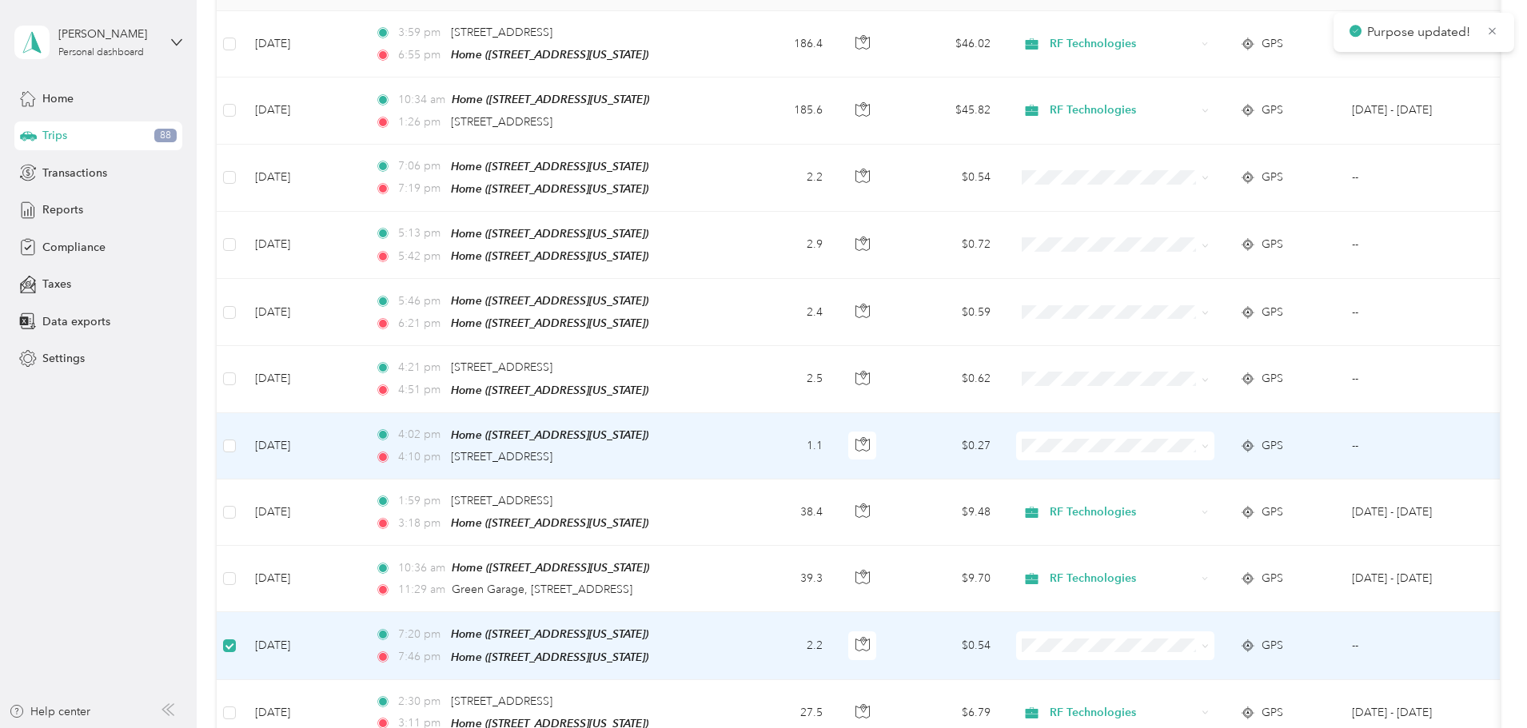
scroll to position [238, 0]
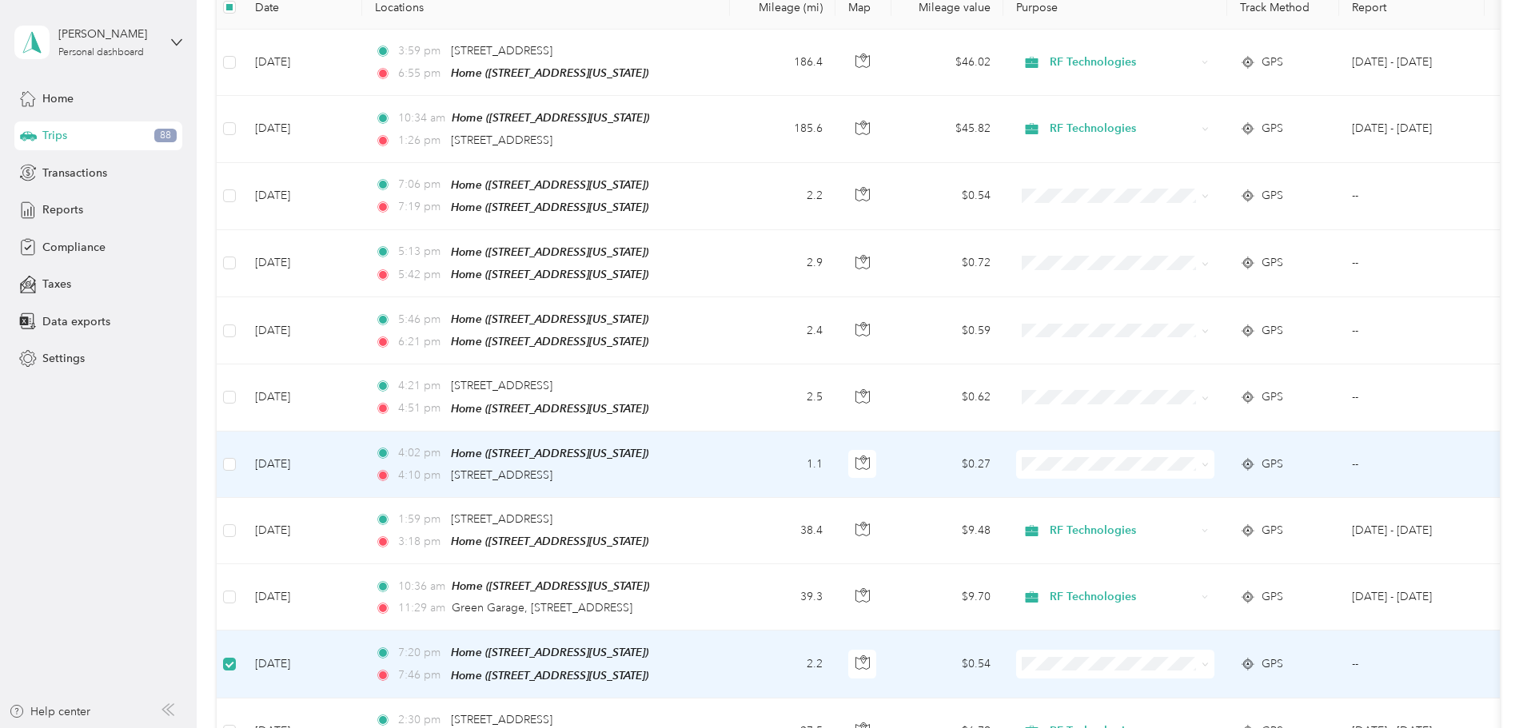
click at [242, 452] on td at bounding box center [230, 465] width 26 height 66
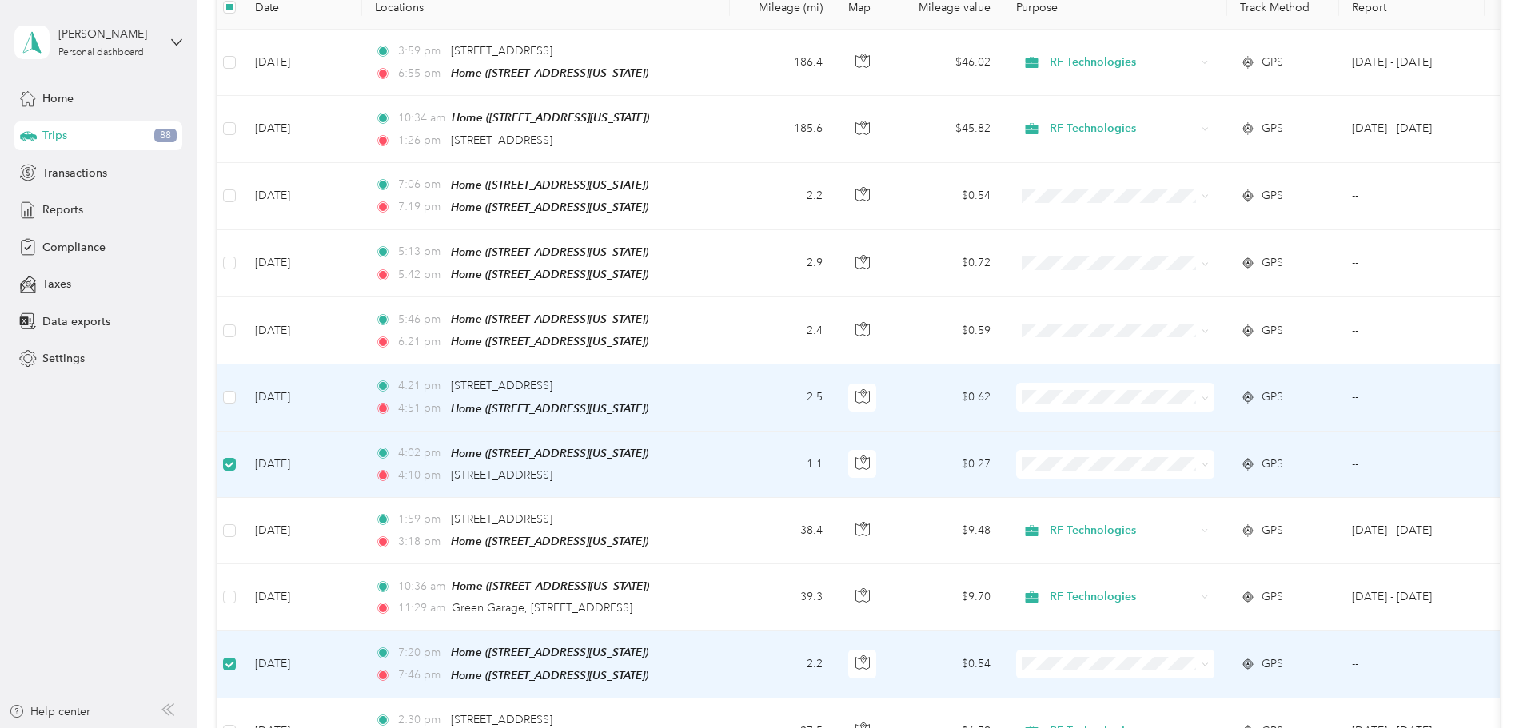
click at [242, 391] on td at bounding box center [230, 398] width 26 height 66
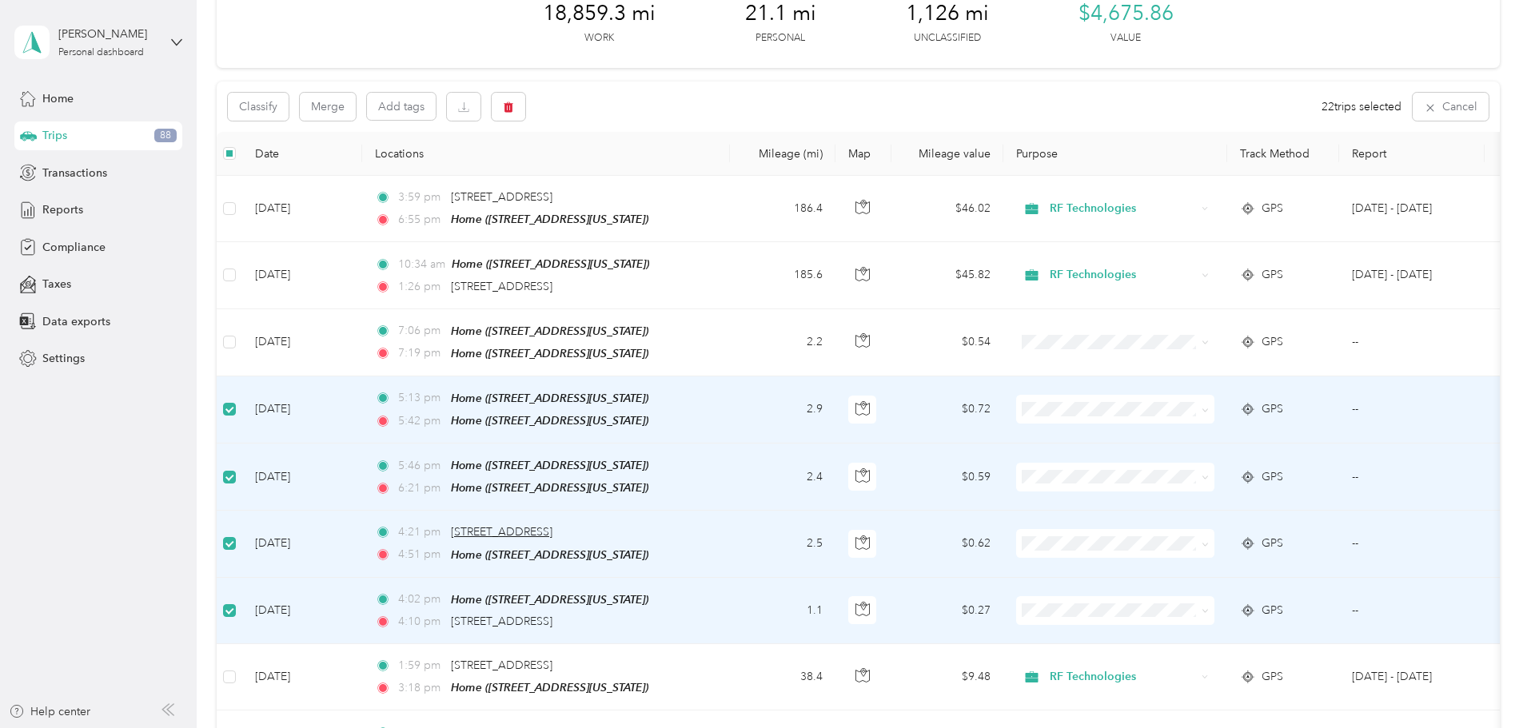
scroll to position [78, 0]
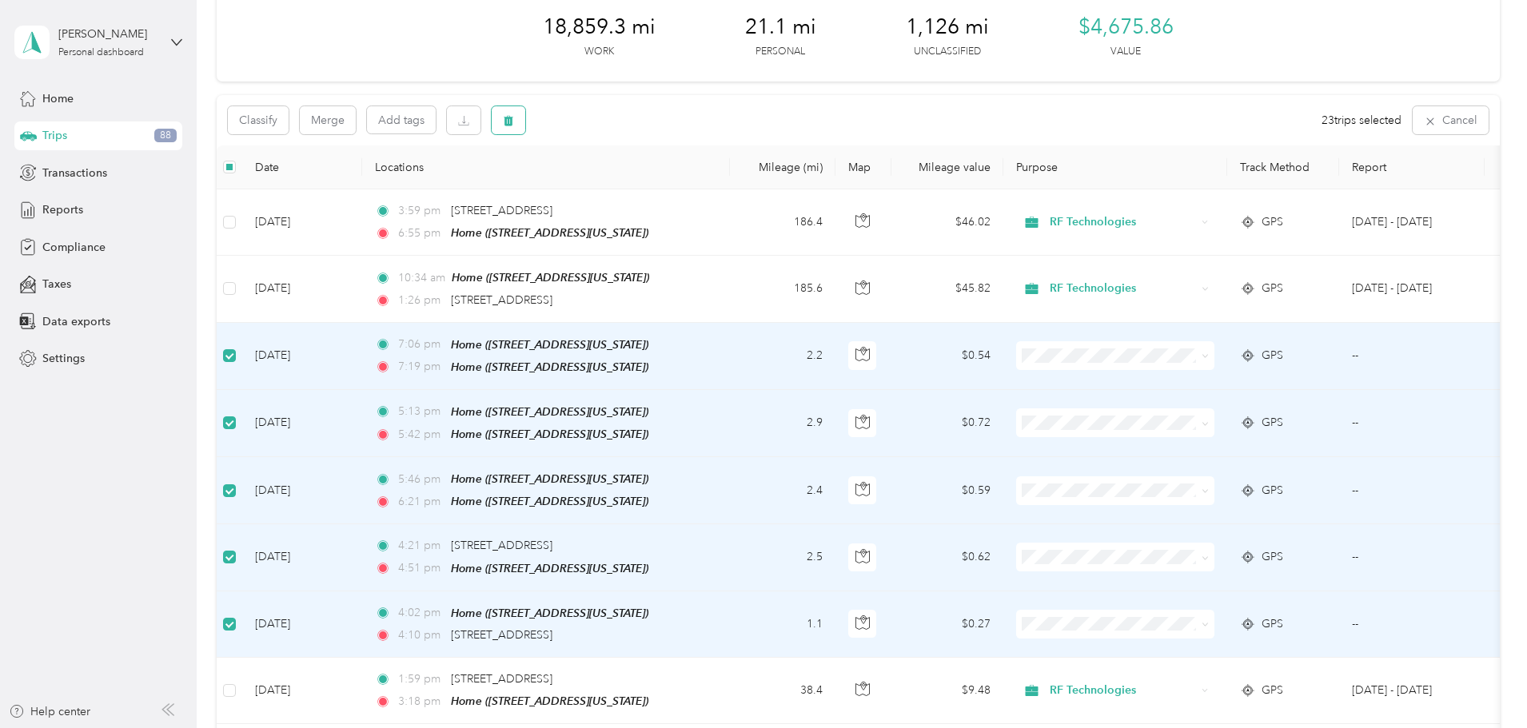
click at [513, 120] on icon "button" at bounding box center [509, 121] width 10 height 10
click at [733, 188] on button "Yes" at bounding box center [737, 187] width 31 height 26
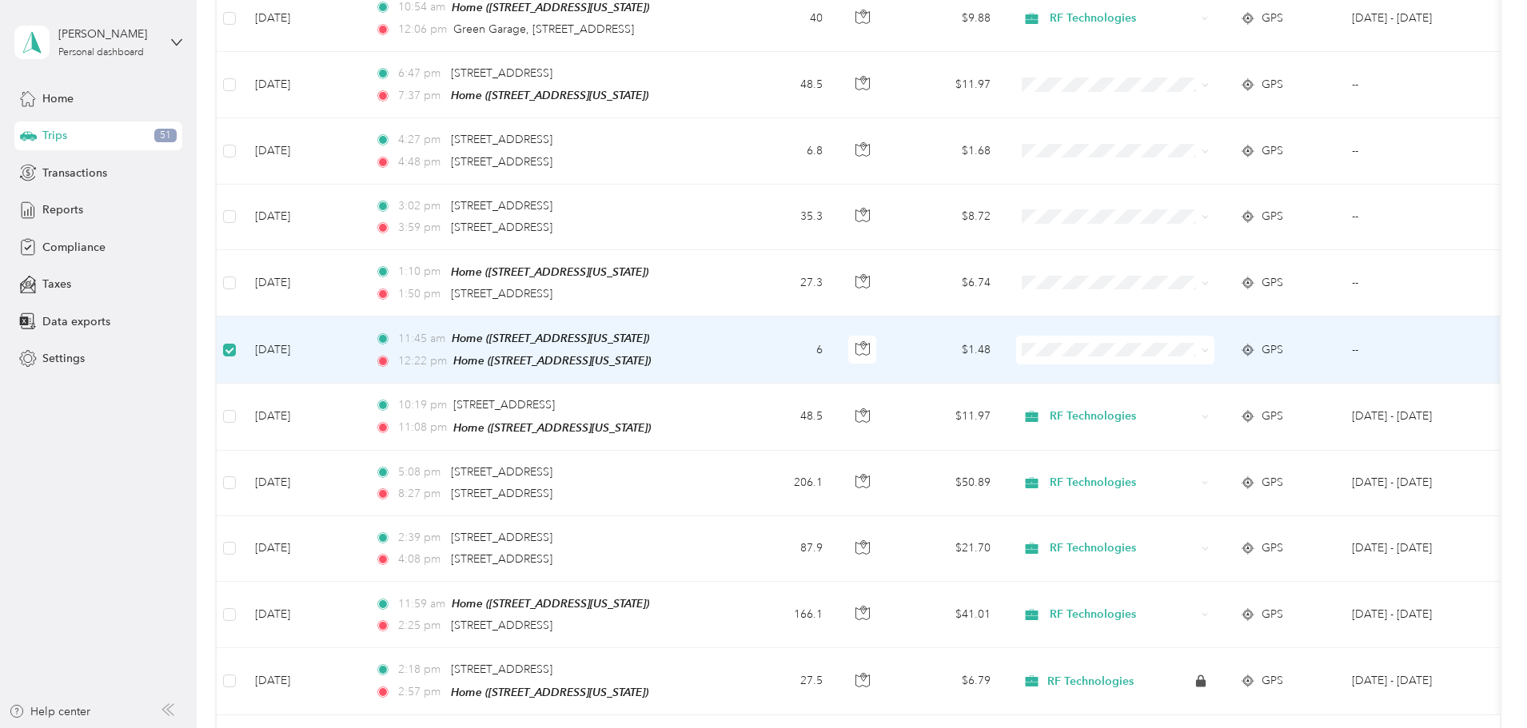
scroll to position [2875, 0]
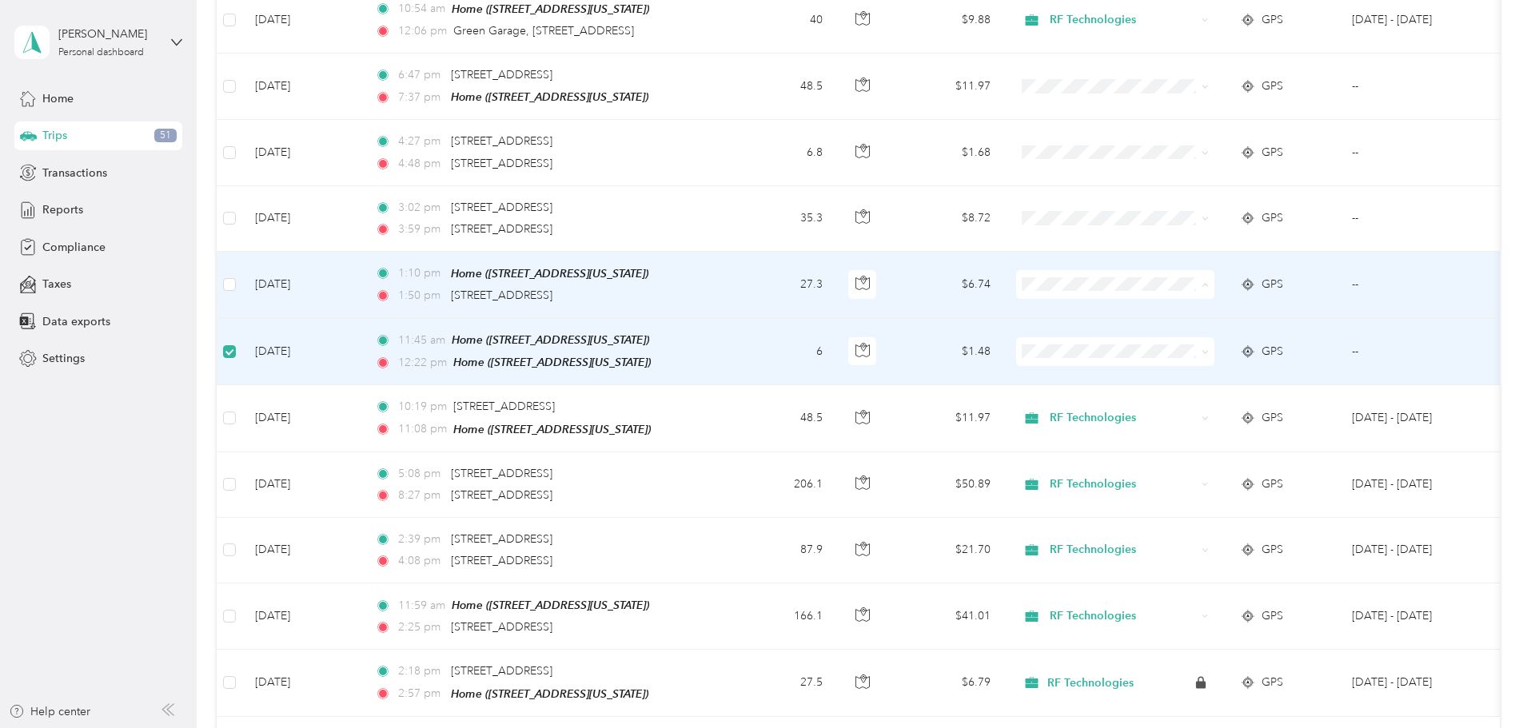
click at [1213, 282] on span "RF Technologies" at bounding box center [1236, 282] width 148 height 17
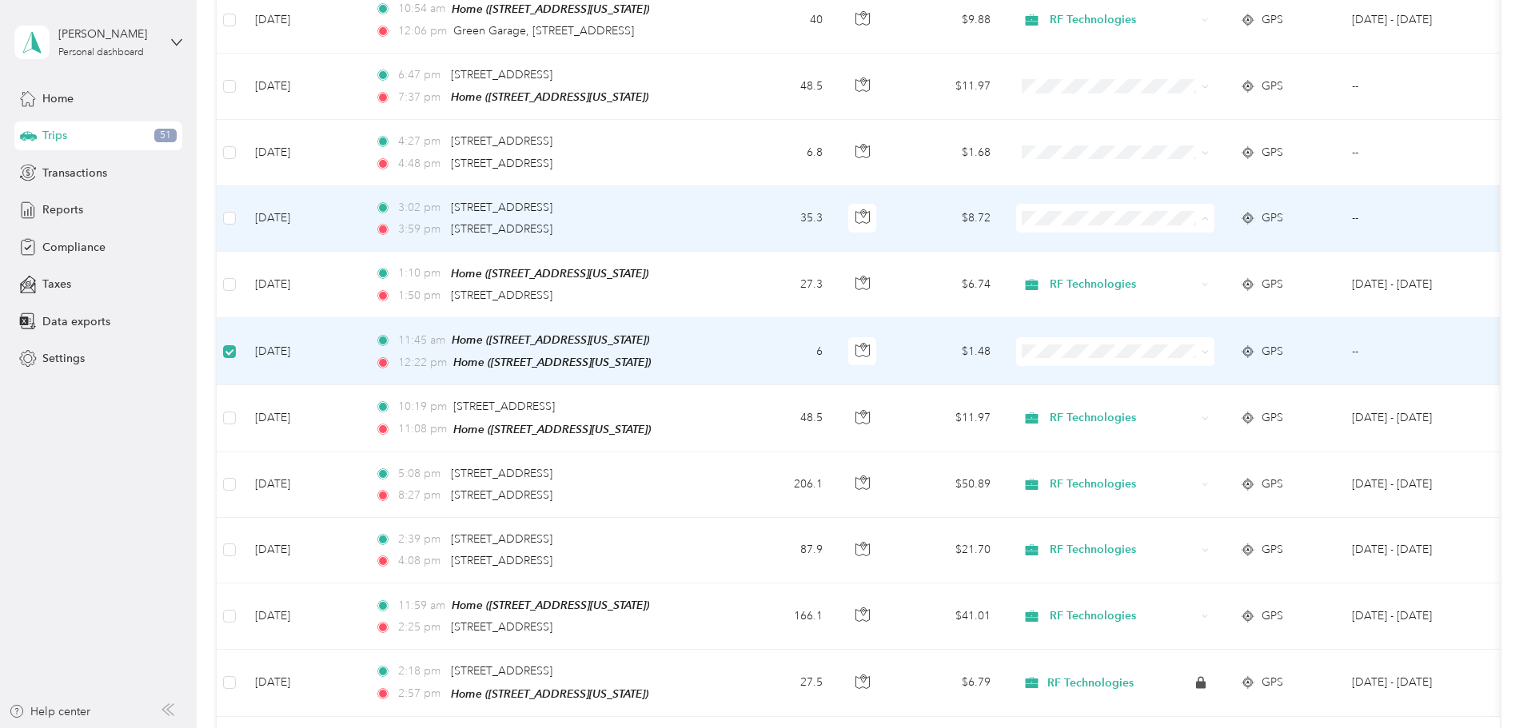
click at [1206, 217] on span "RF Technologies" at bounding box center [1236, 217] width 148 height 17
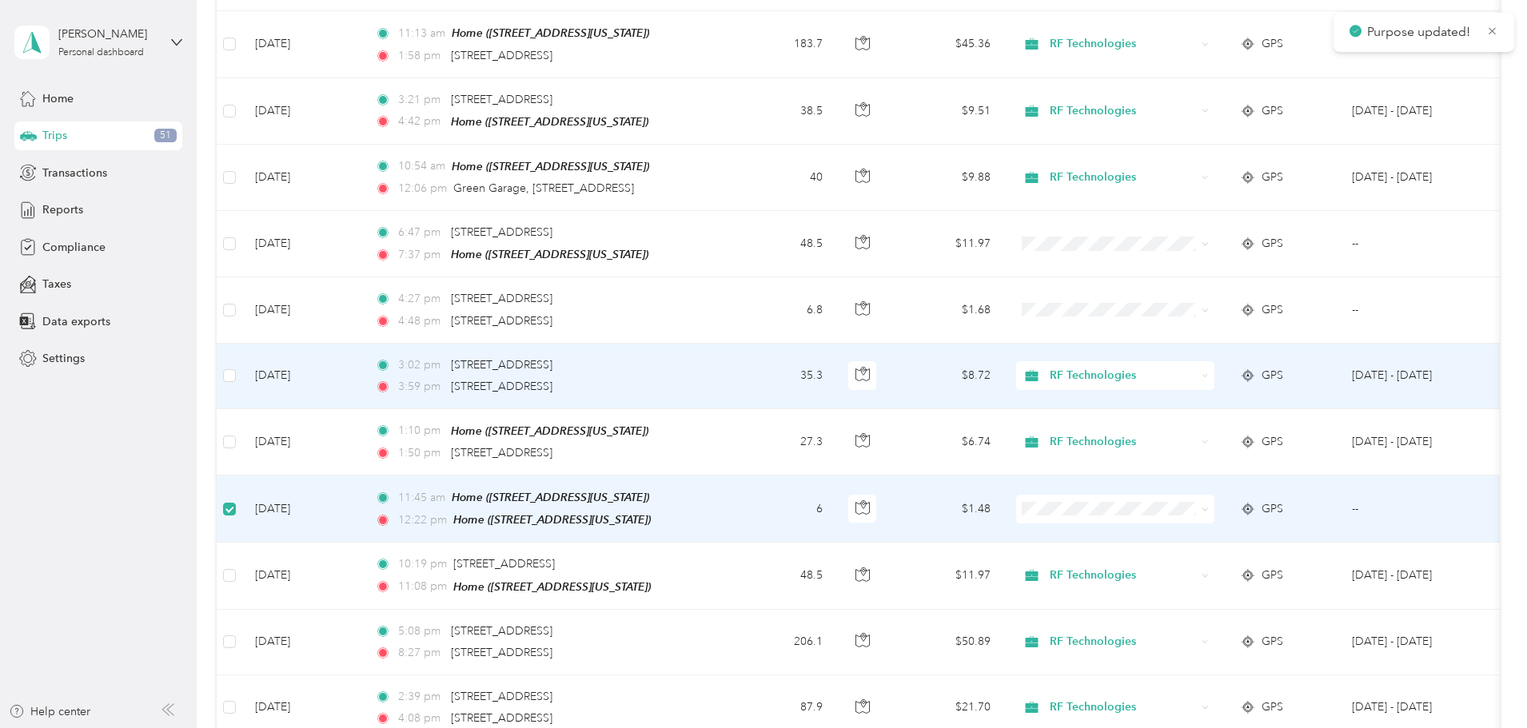
scroll to position [2635, 0]
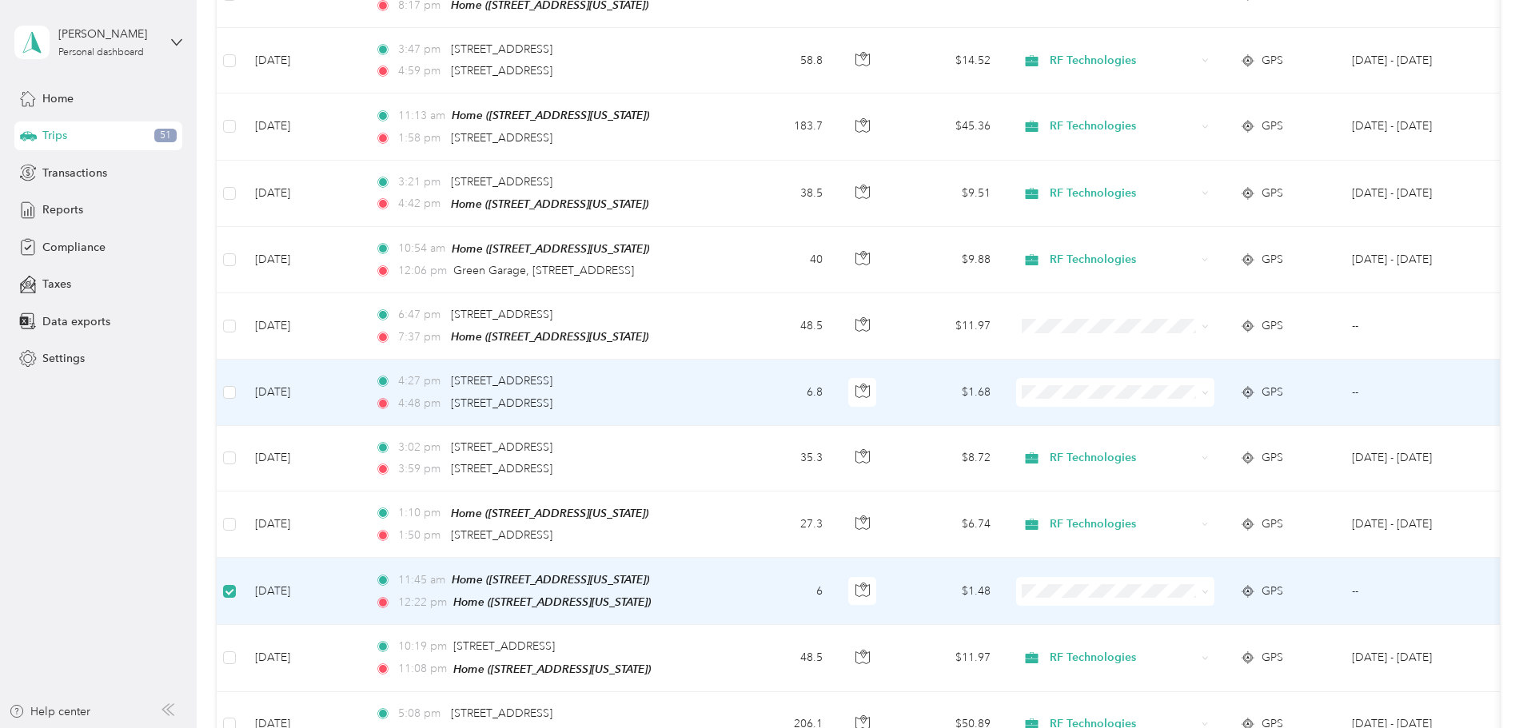
click at [1168, 390] on span "RF Technologies" at bounding box center [1236, 390] width 148 height 17
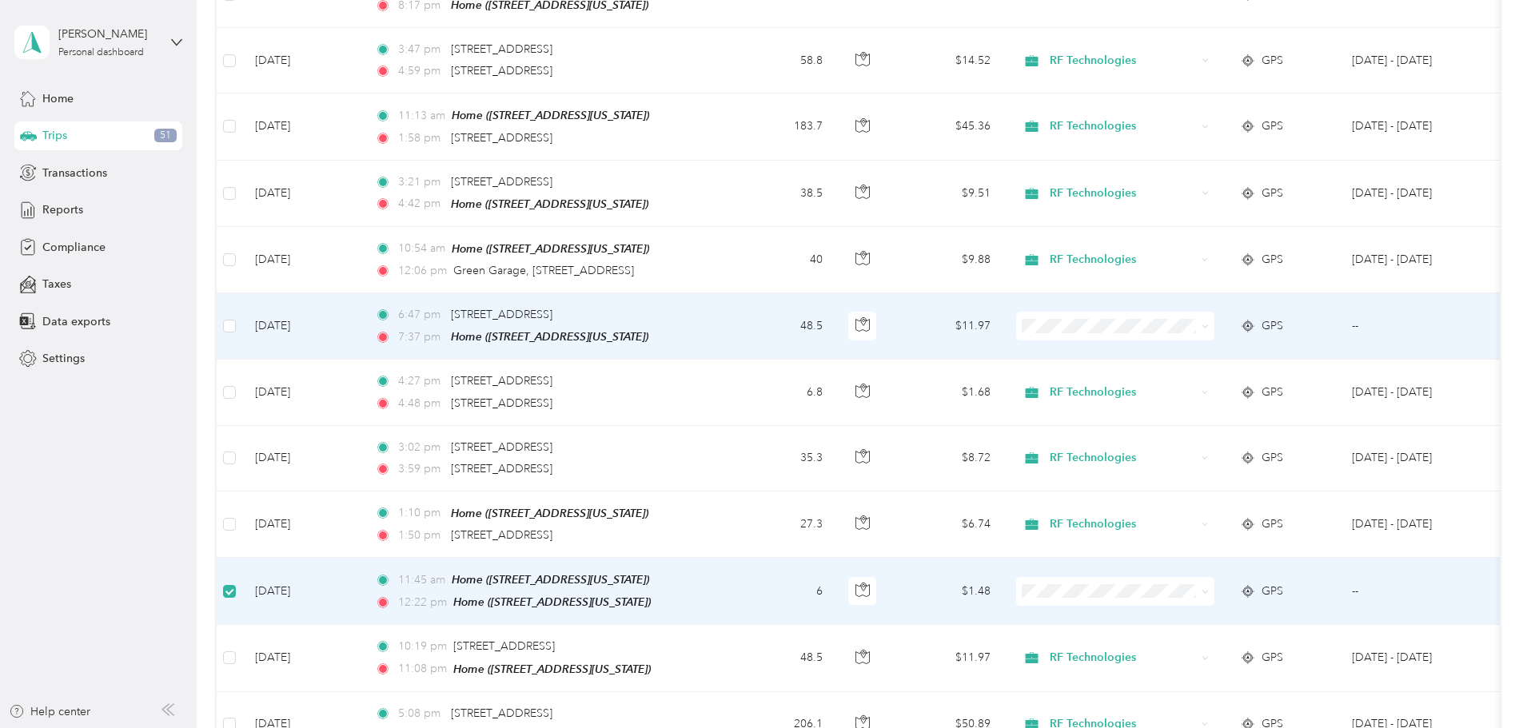
click at [1180, 331] on li "RF Technologies" at bounding box center [1221, 321] width 198 height 28
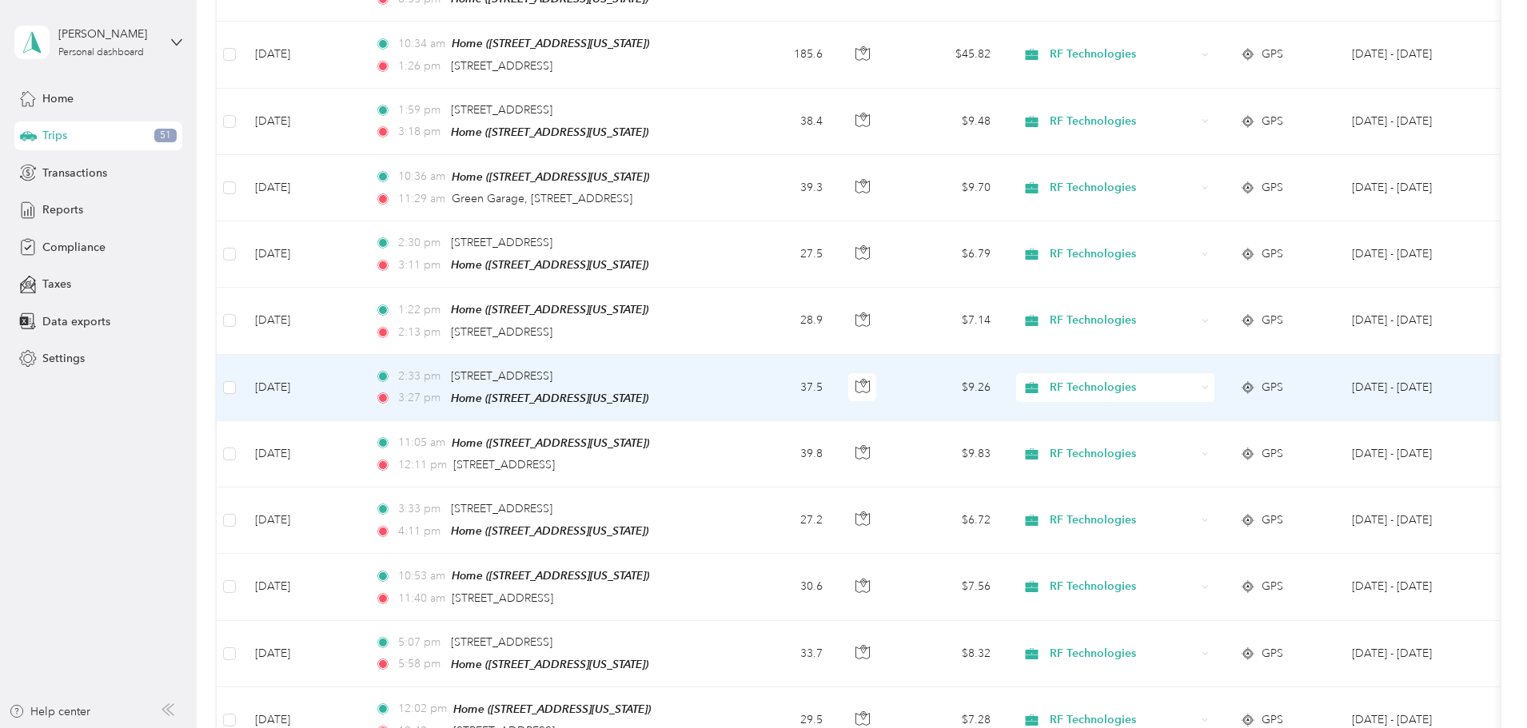
scroll to position [0, 0]
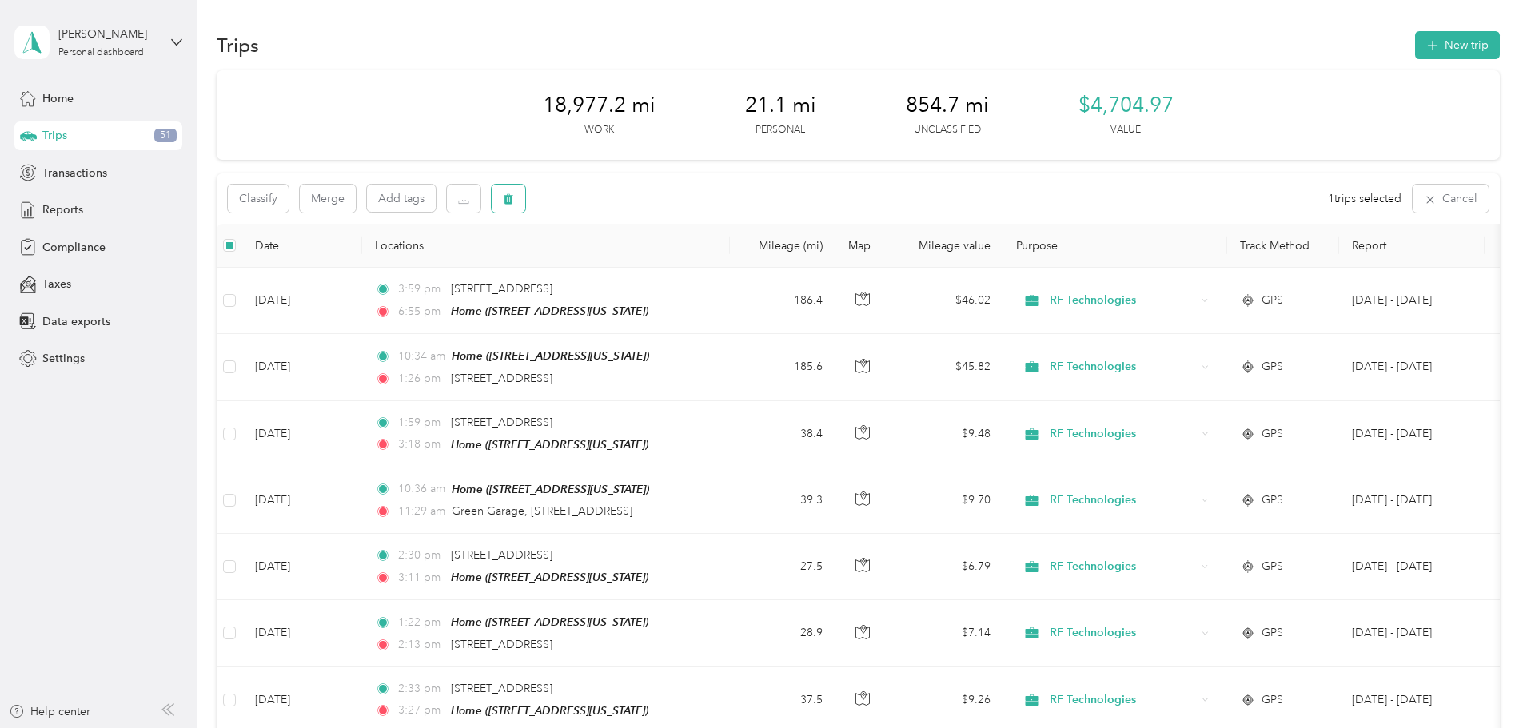
click at [514, 202] on icon "button" at bounding box center [508, 198] width 11 height 11
click at [723, 261] on button "Yes" at bounding box center [734, 266] width 31 height 26
click at [69, 209] on span "Reports" at bounding box center [62, 209] width 41 height 17
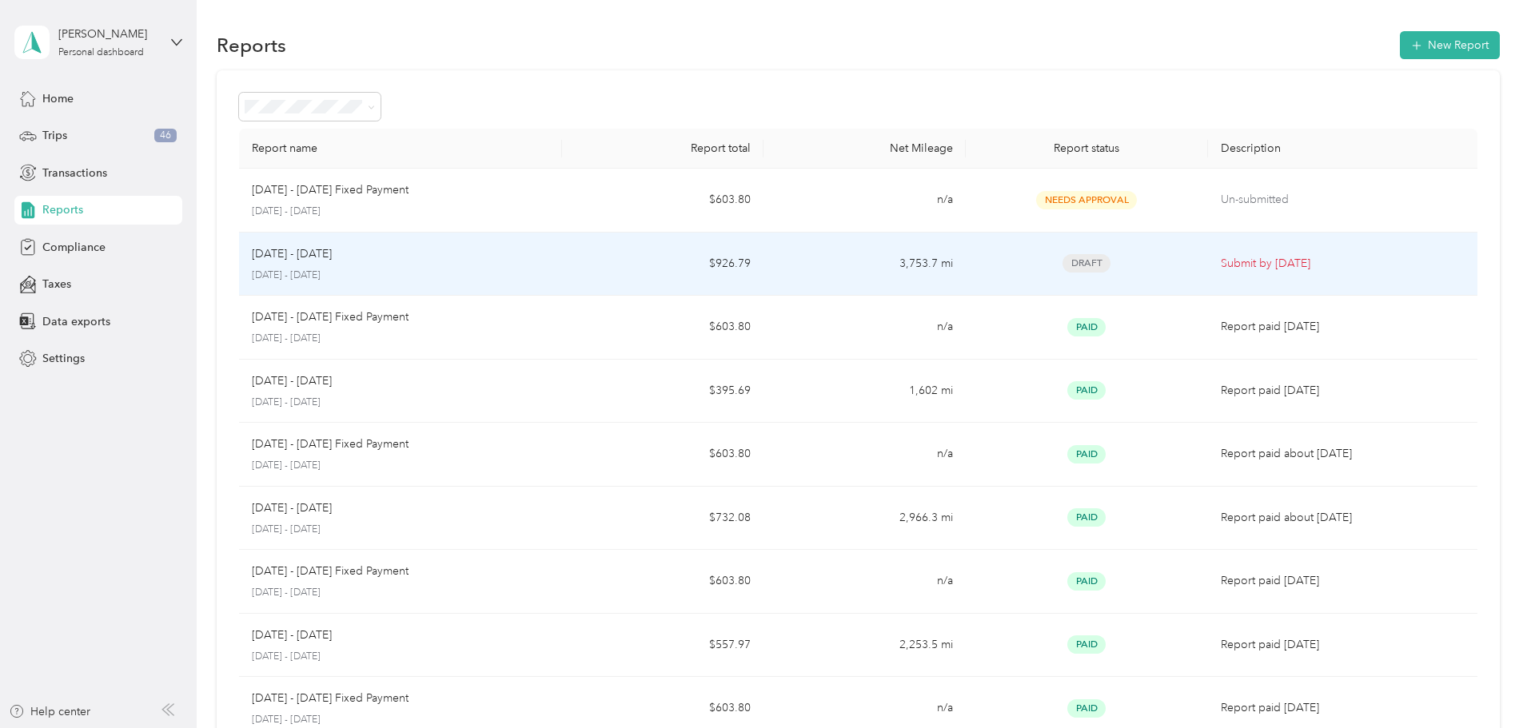
click at [562, 258] on td "Sep 1 - 30, 2025 September 1 - 30, 2025" at bounding box center [400, 265] width 323 height 64
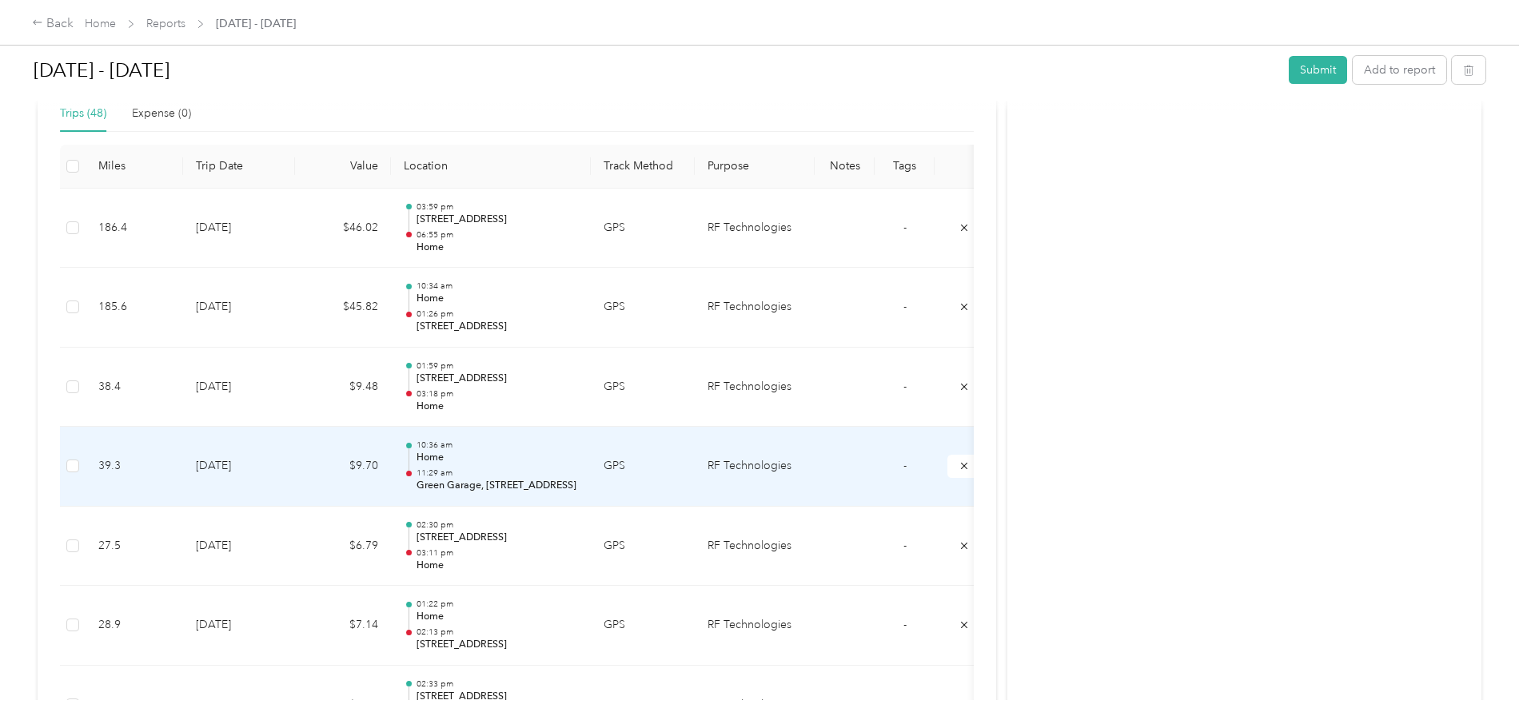
scroll to position [98, 0]
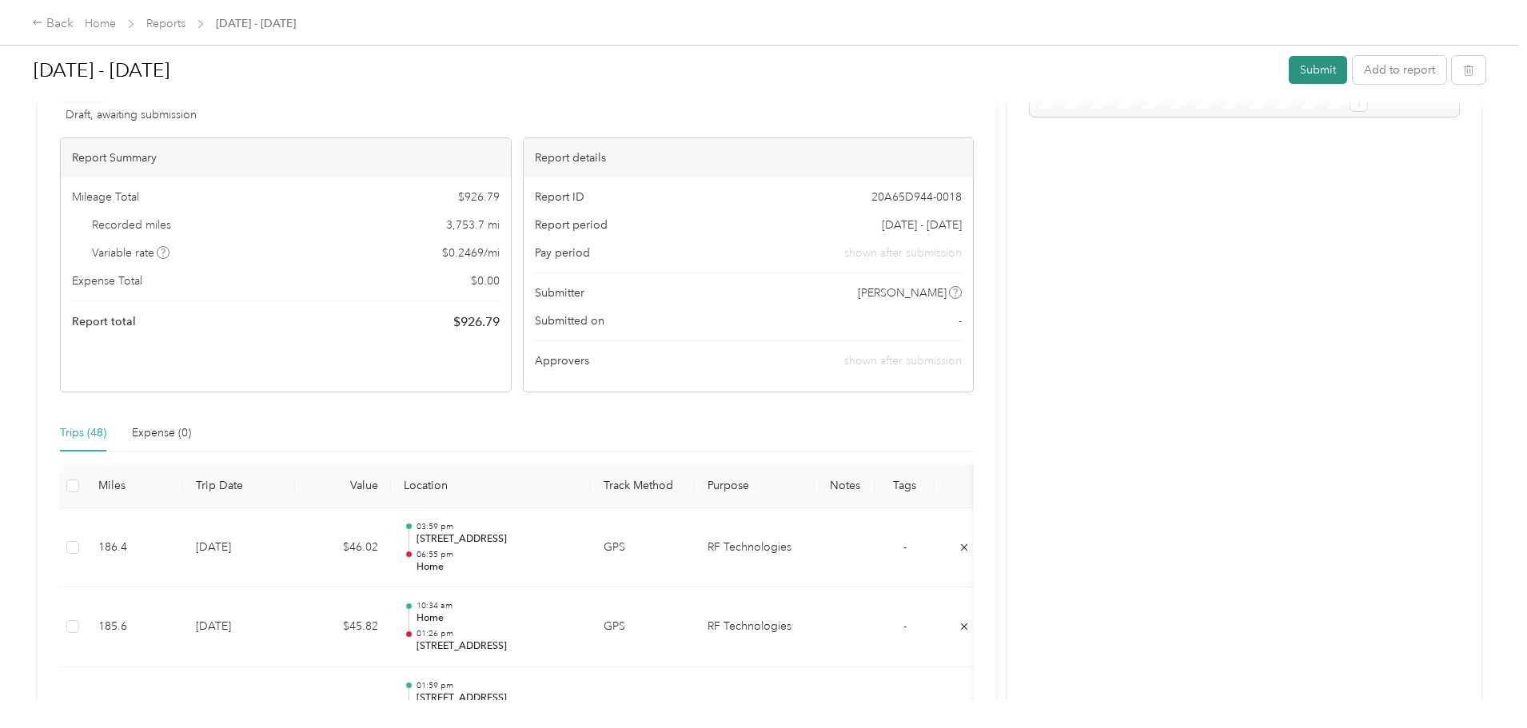
click at [1289, 65] on button "Submit" at bounding box center [1318, 70] width 58 height 28
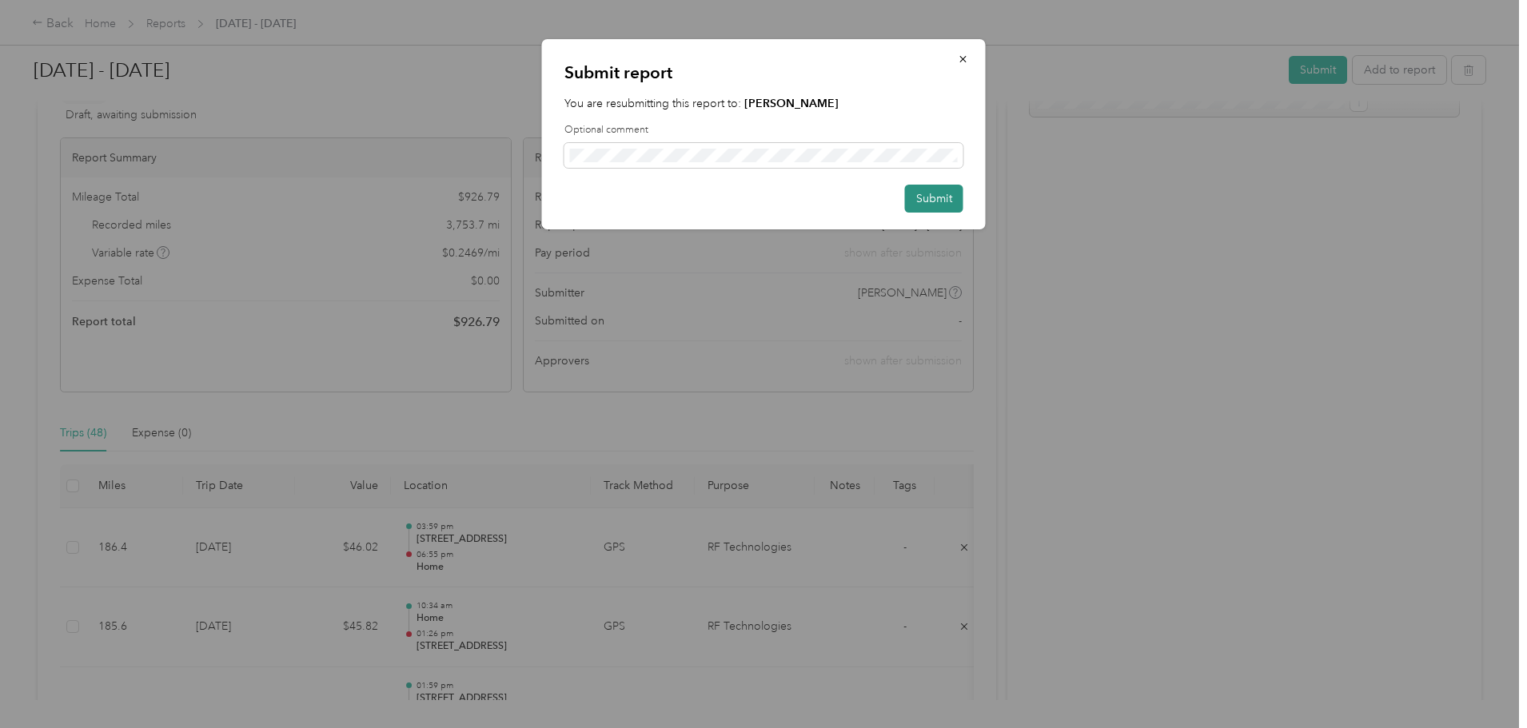
click at [923, 201] on button "Submit" at bounding box center [934, 199] width 58 height 28
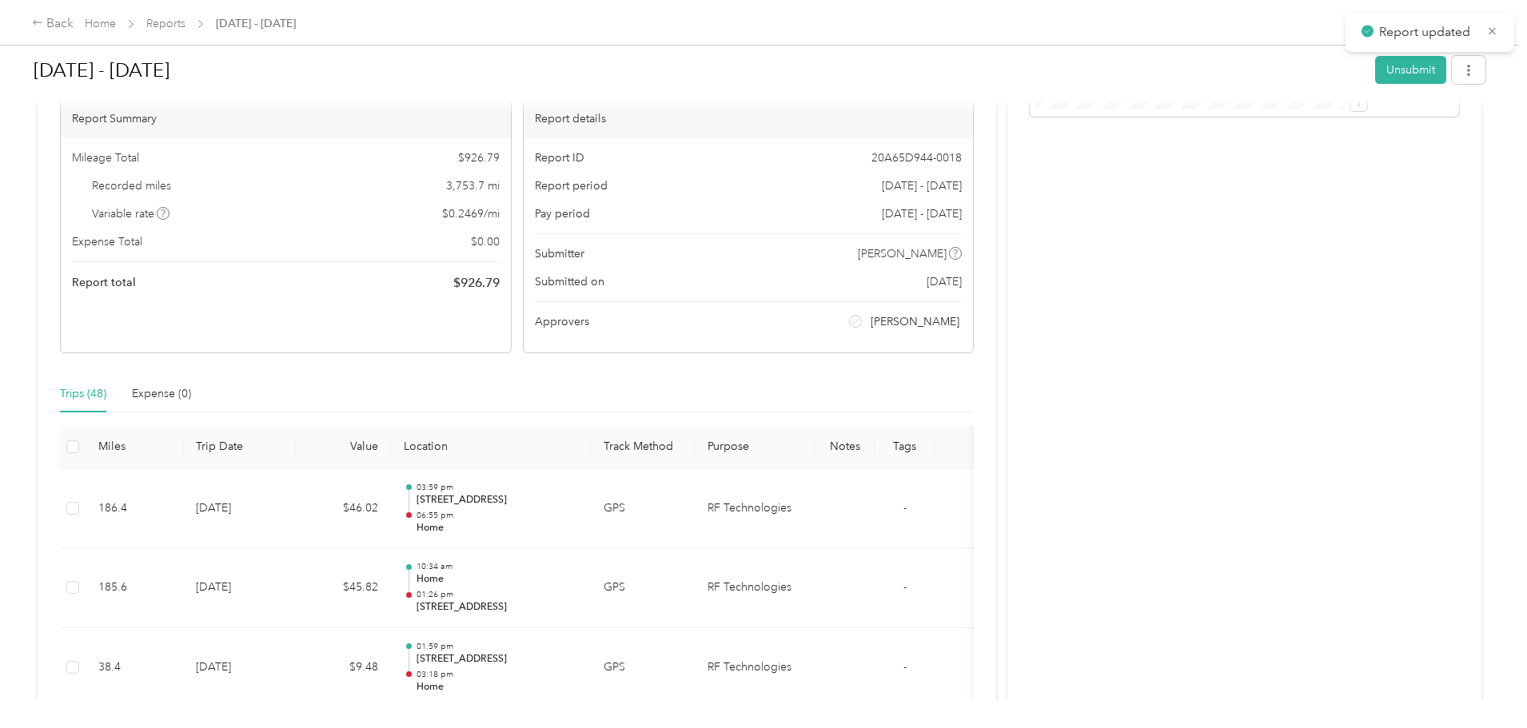
scroll to position [121, 0]
